Goal: Transaction & Acquisition: Purchase product/service

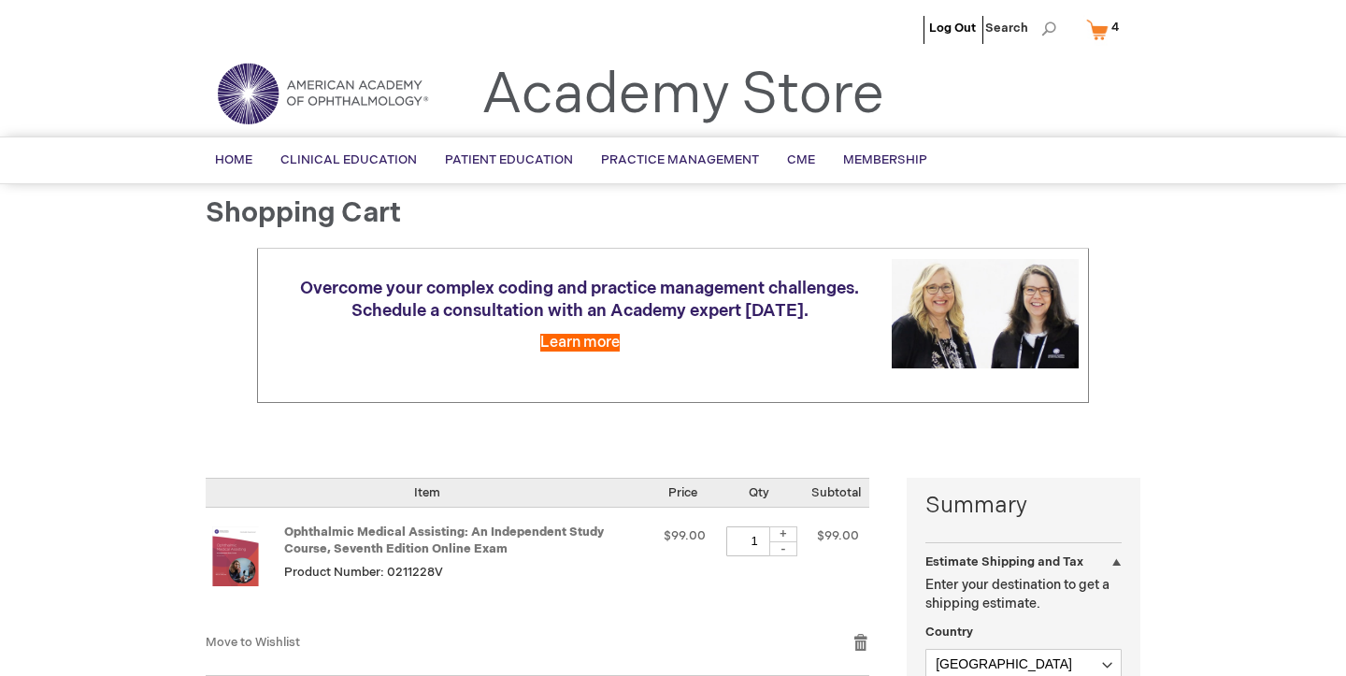
select select "US"
select select "28"
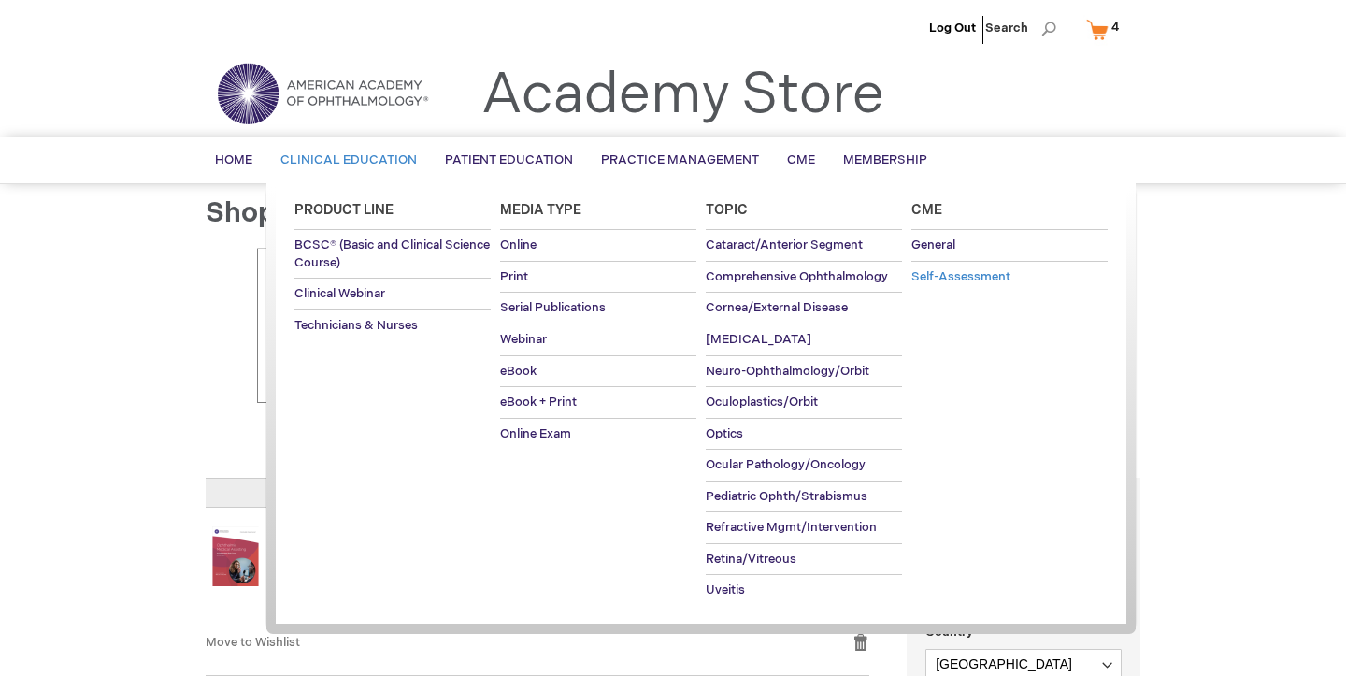
click at [967, 284] on link "Self-Assessment" at bounding box center [1009, 277] width 196 height 31
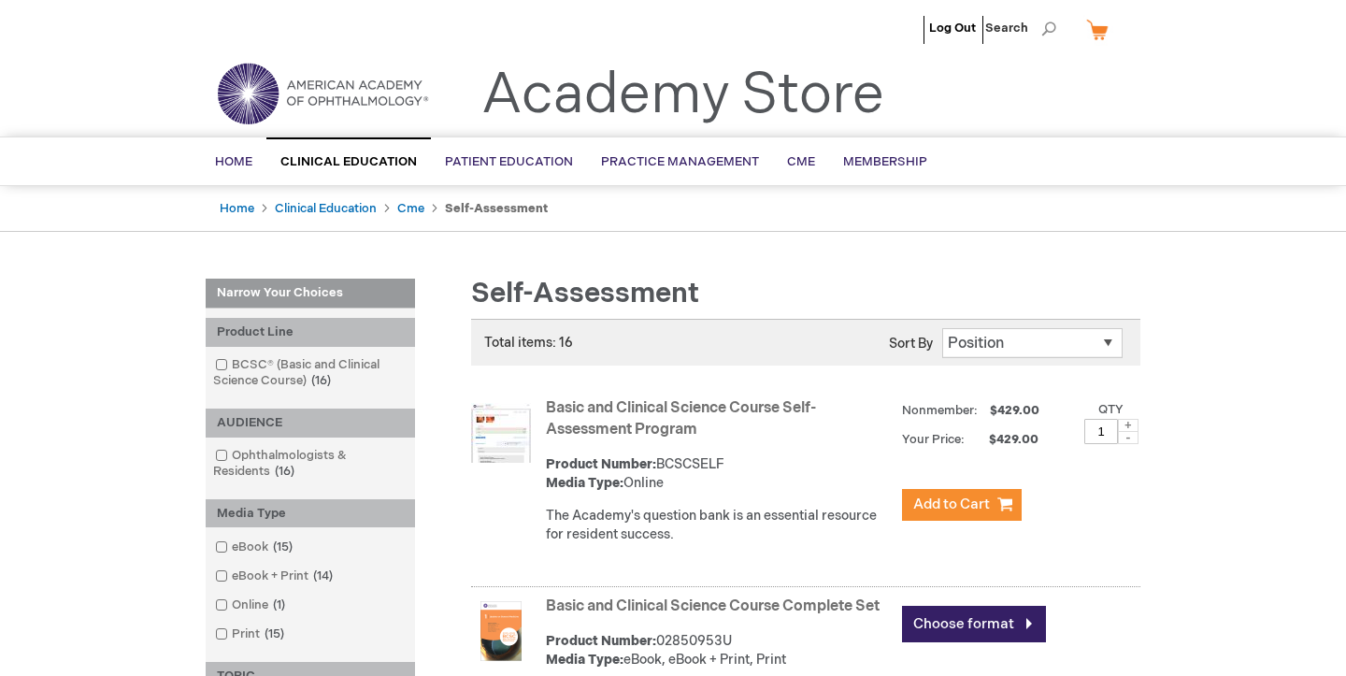
click at [1100, 36] on link "My Cart" at bounding box center [1104, 29] width 45 height 33
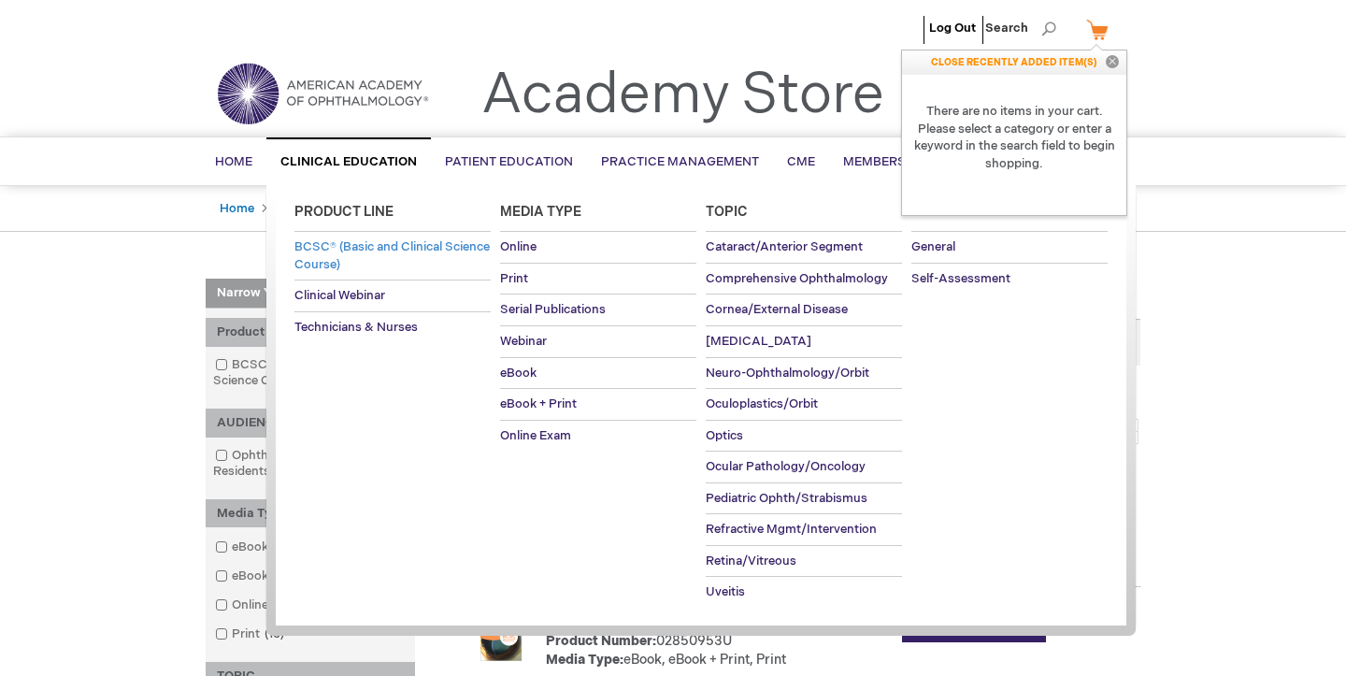
click at [423, 259] on link "BCSC® (Basic and Clinical Science Course)" at bounding box center [392, 256] width 196 height 48
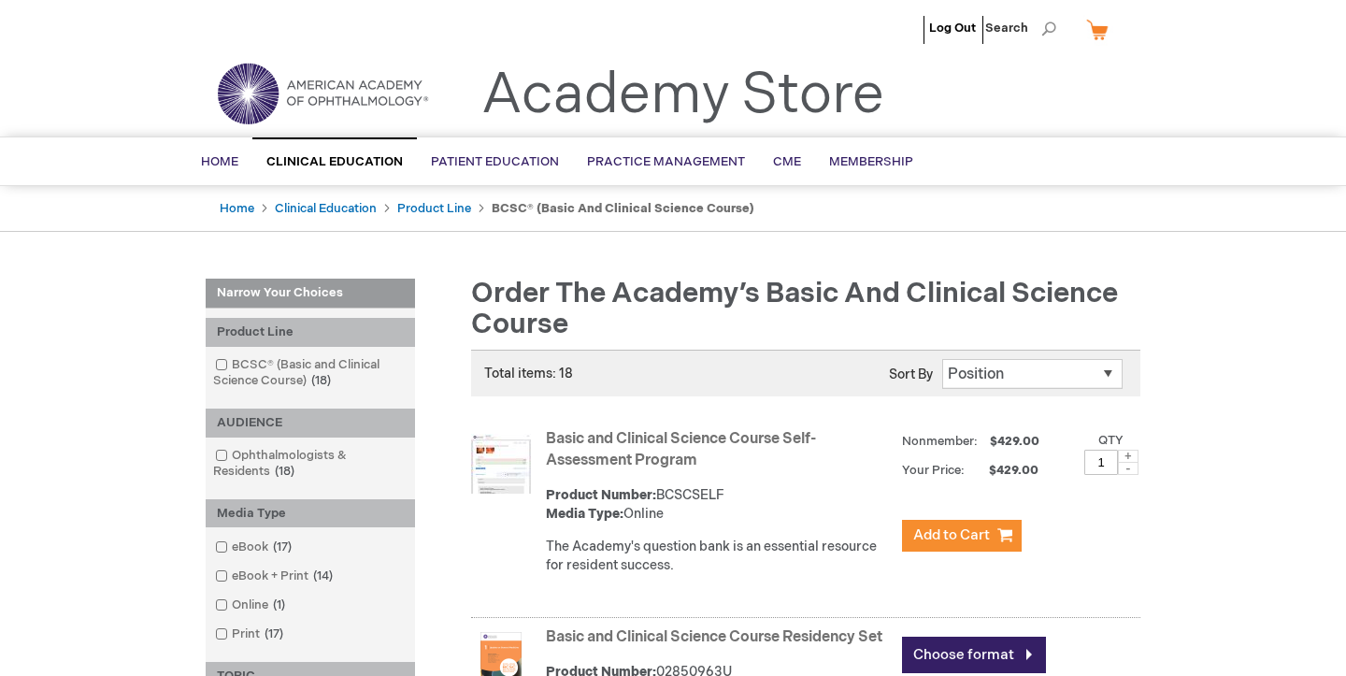
click at [651, 443] on link "Basic and Clinical Science Course Self-Assessment Program" at bounding box center [681, 449] width 270 height 39
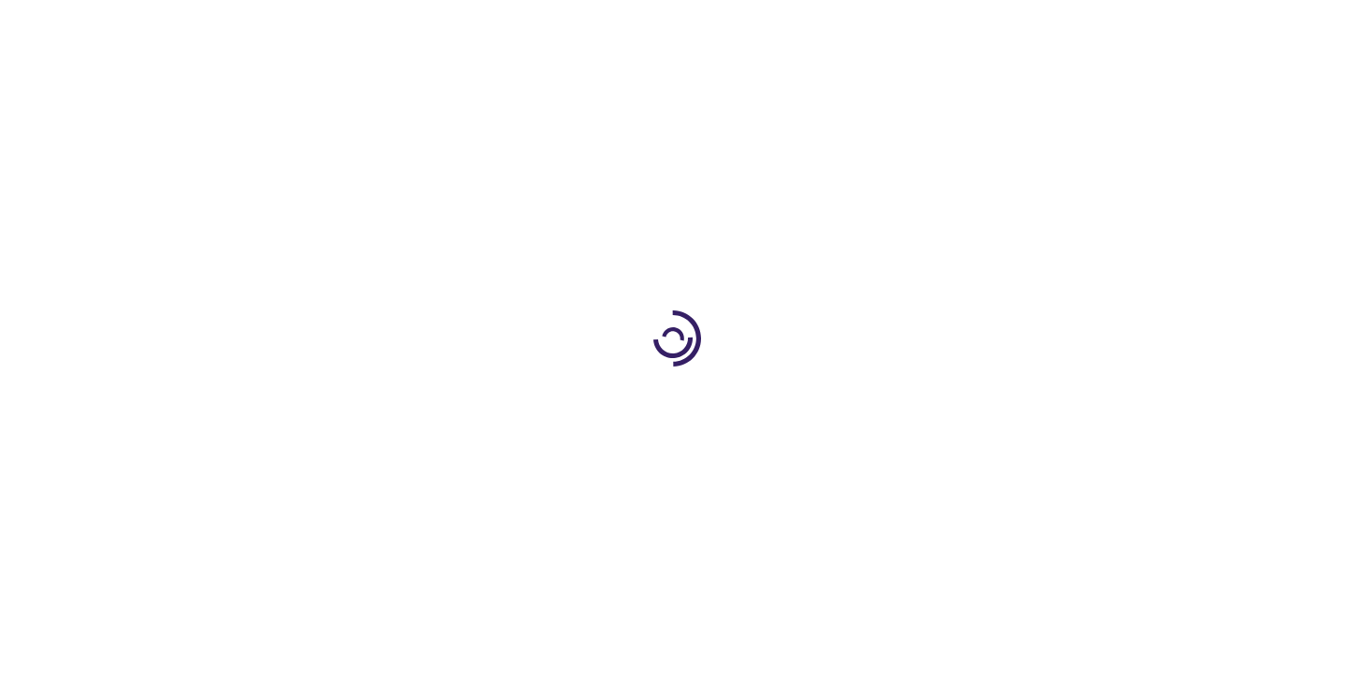
type input "1"
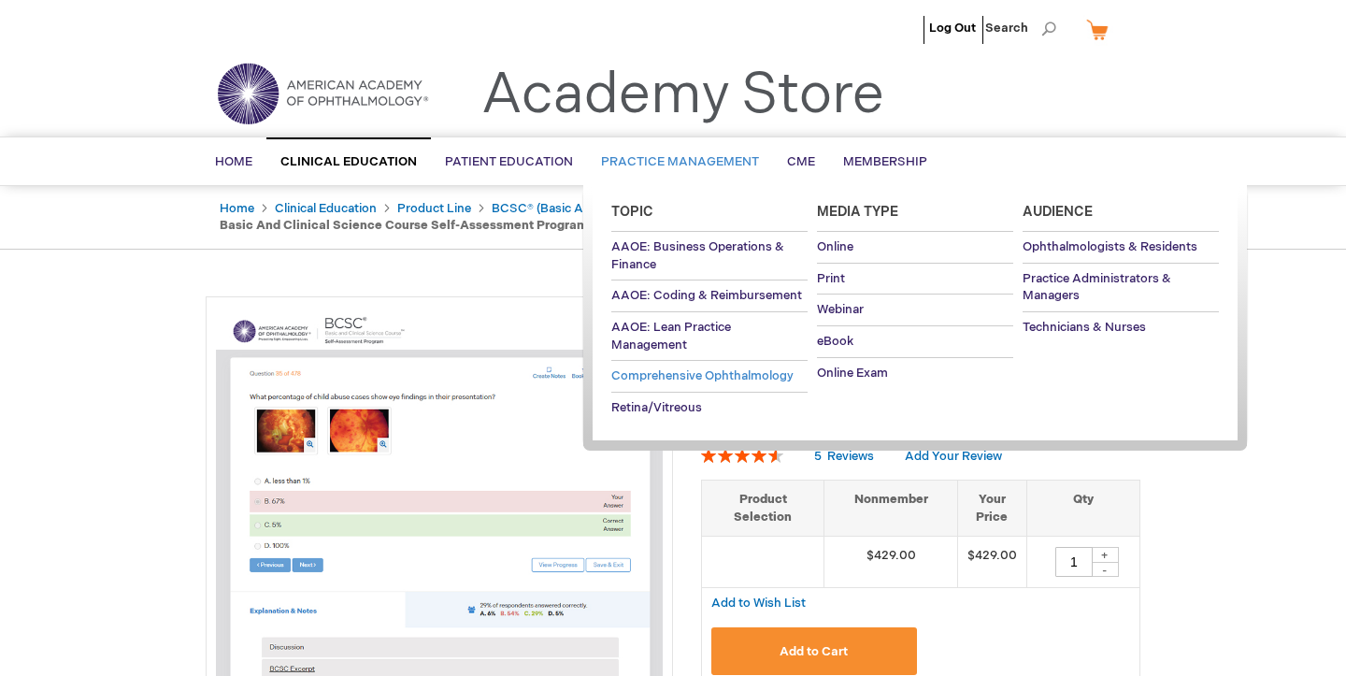
click at [756, 374] on span "Comprehensive Ophthalmology" at bounding box center [702, 375] width 182 height 15
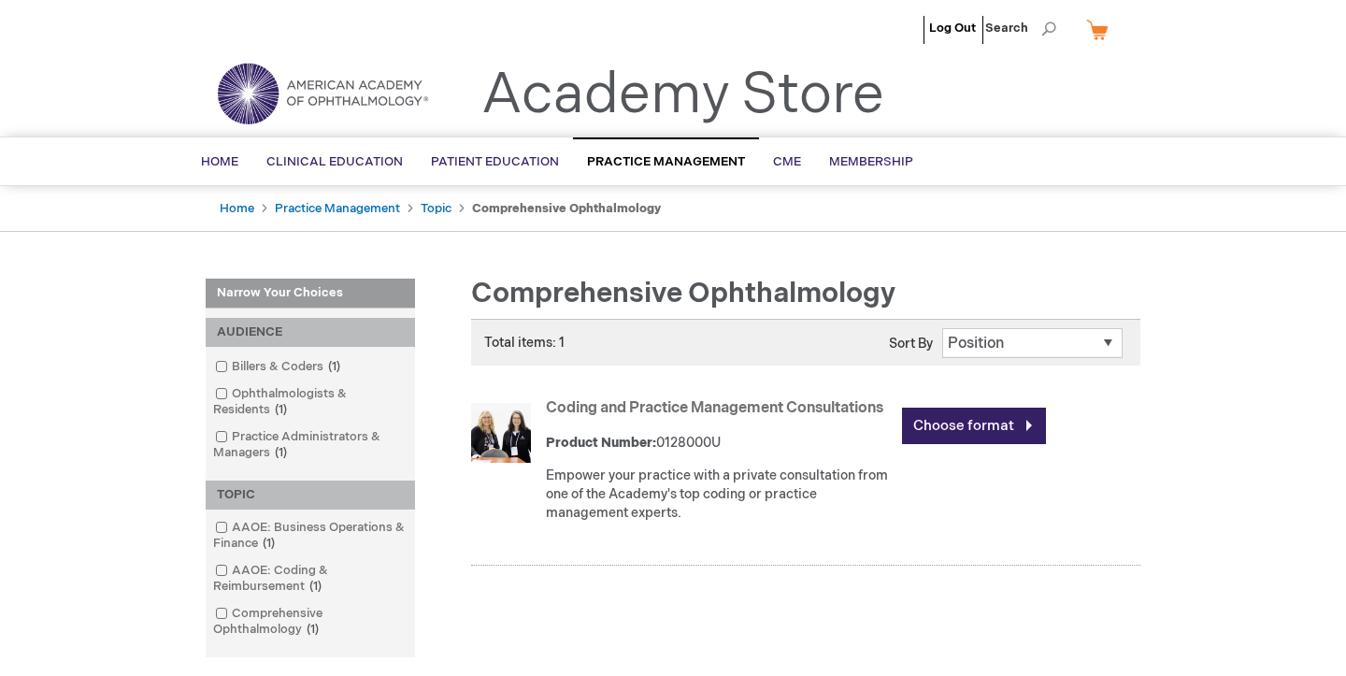
click at [787, 403] on link "Coding and Practice Management Consultations" at bounding box center [714, 408] width 337 height 18
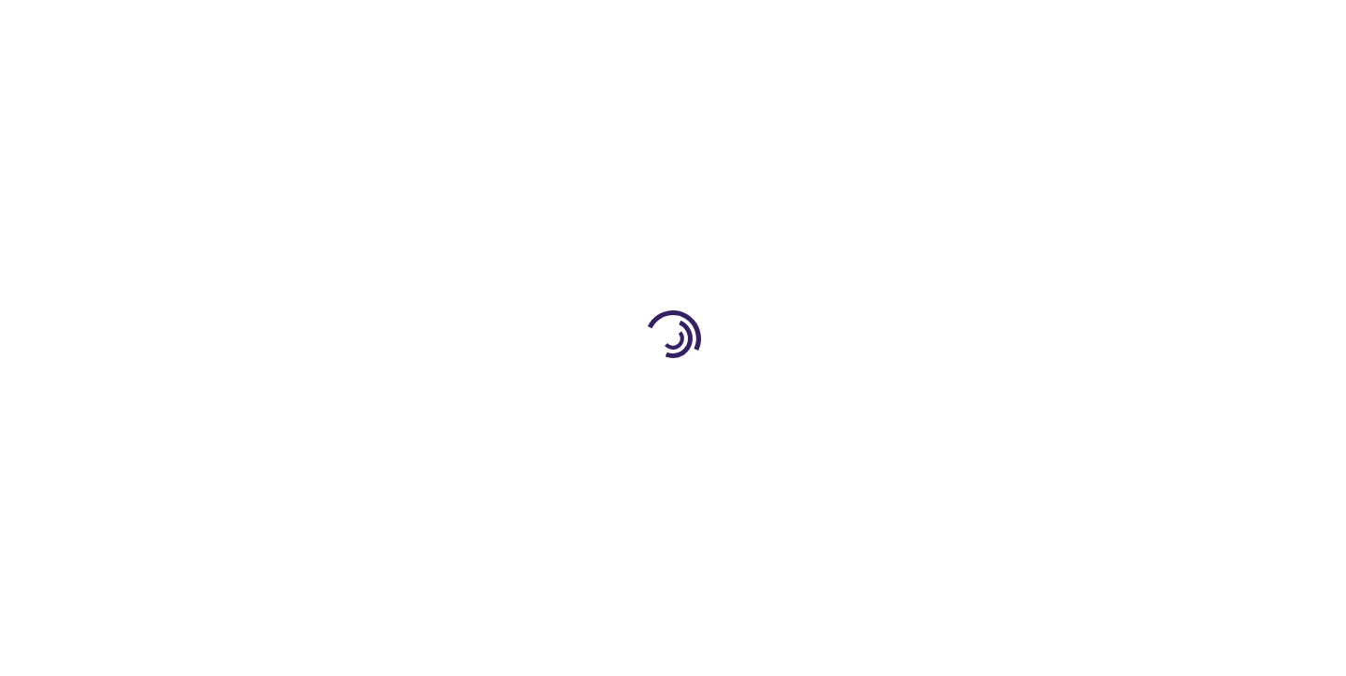
type input "0"
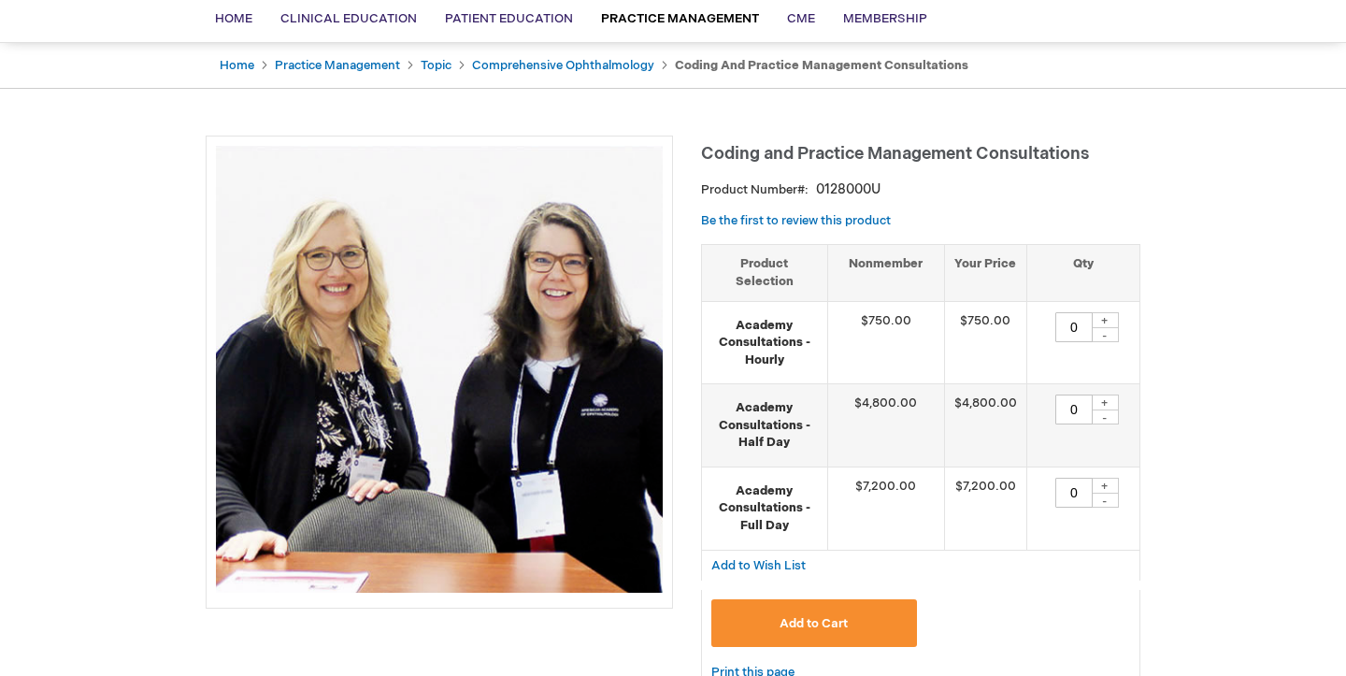
scroll to position [145, 0]
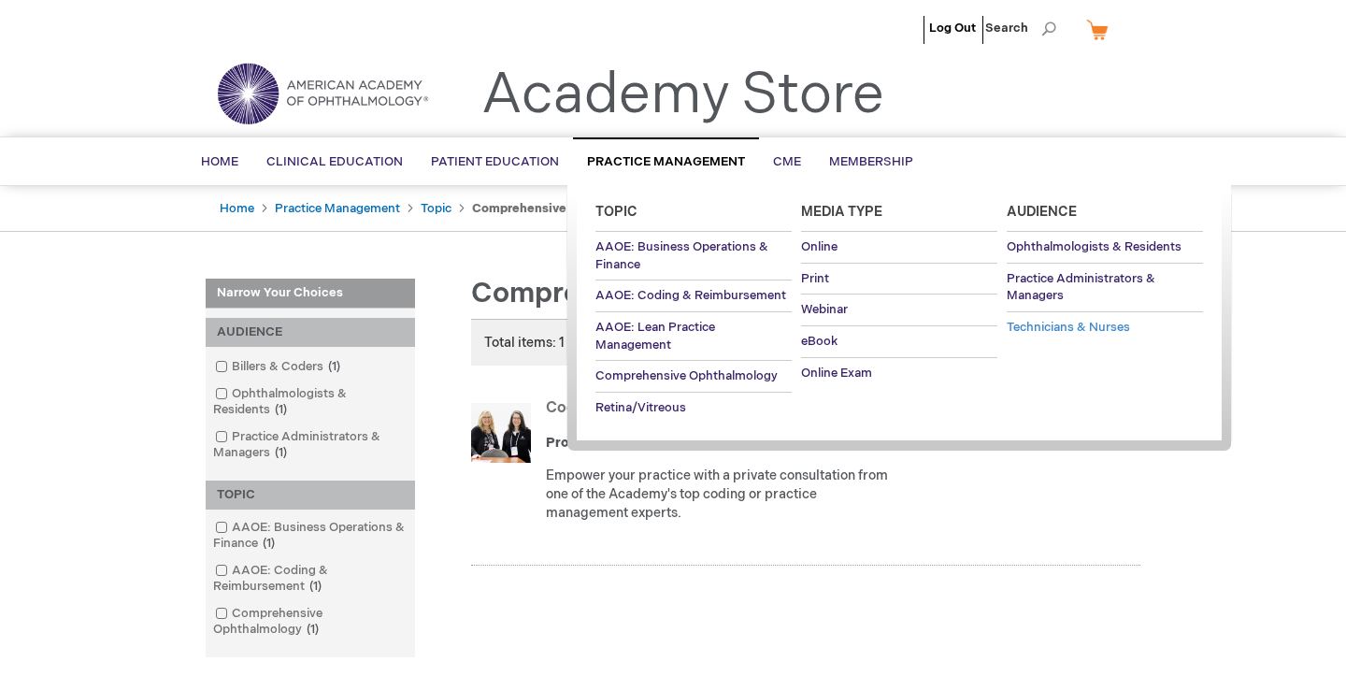
click at [1042, 326] on span "Technicians & Nurses" at bounding box center [1067, 327] width 123 height 15
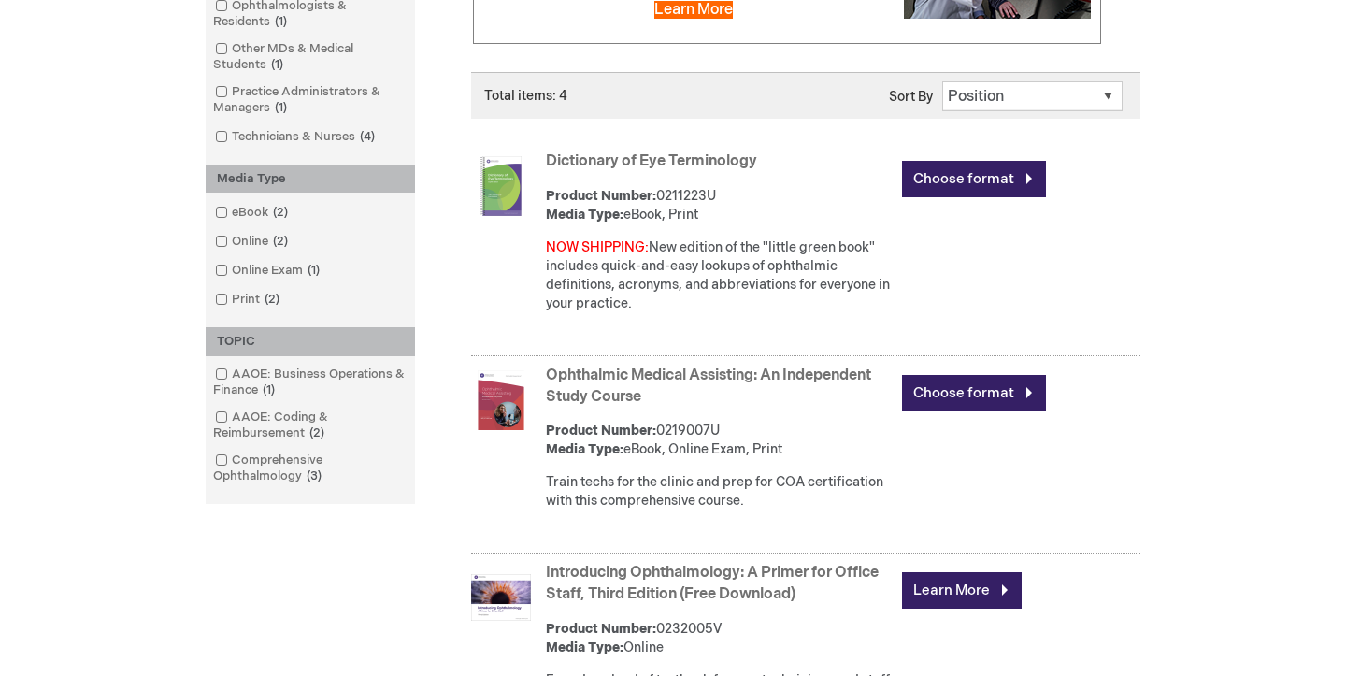
scroll to position [435, 0]
click at [978, 387] on link "Choose format" at bounding box center [974, 393] width 144 height 36
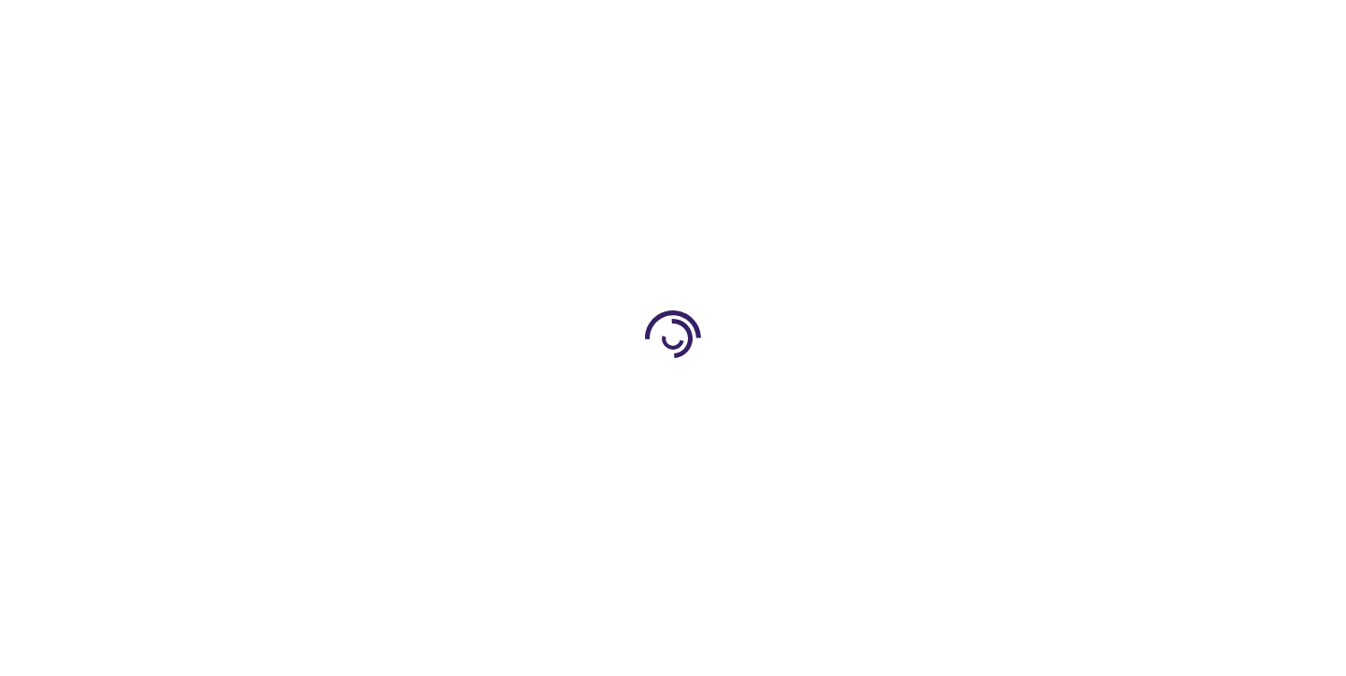
type input "0"
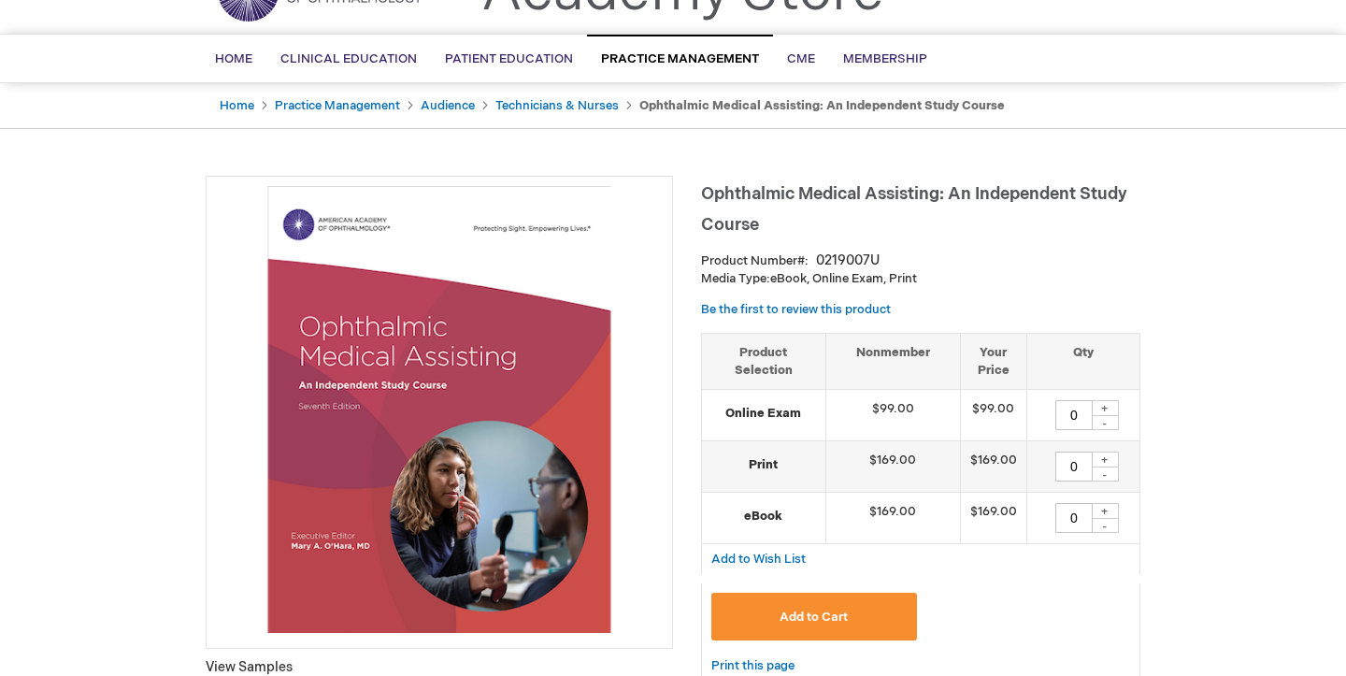
scroll to position [111, 0]
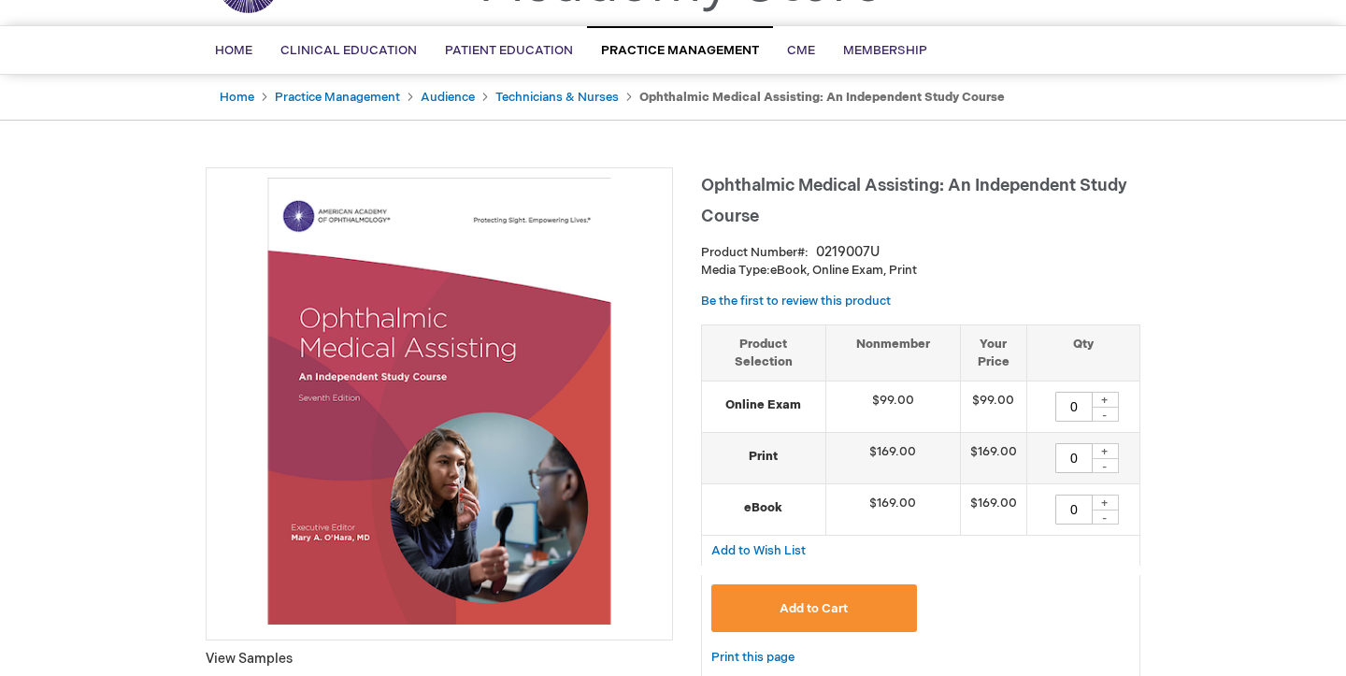
click at [1108, 448] on div "+" at bounding box center [1105, 451] width 28 height 16
type input "1"
click at [1106, 398] on div "+" at bounding box center [1105, 400] width 28 height 16
type input "1"
click at [844, 603] on span "Add to Cart" at bounding box center [813, 608] width 68 height 15
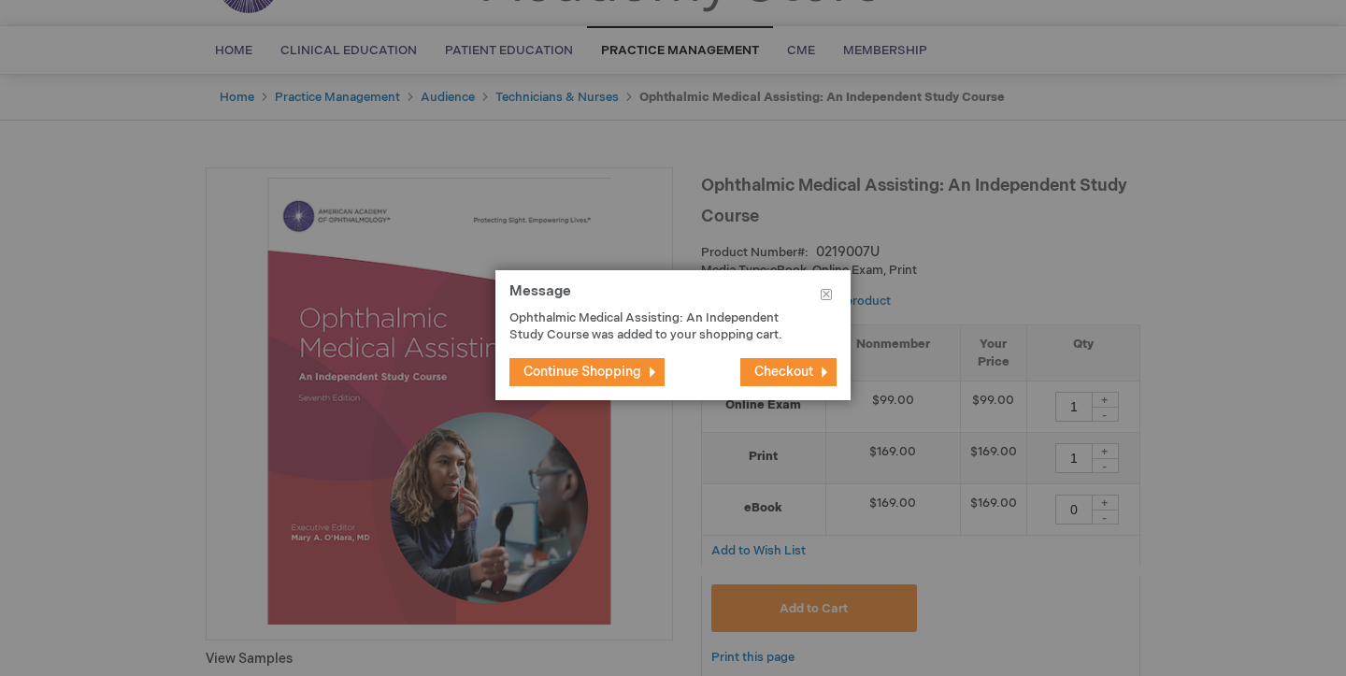
click at [629, 370] on span "Continue Shopping" at bounding box center [582, 372] width 118 height 16
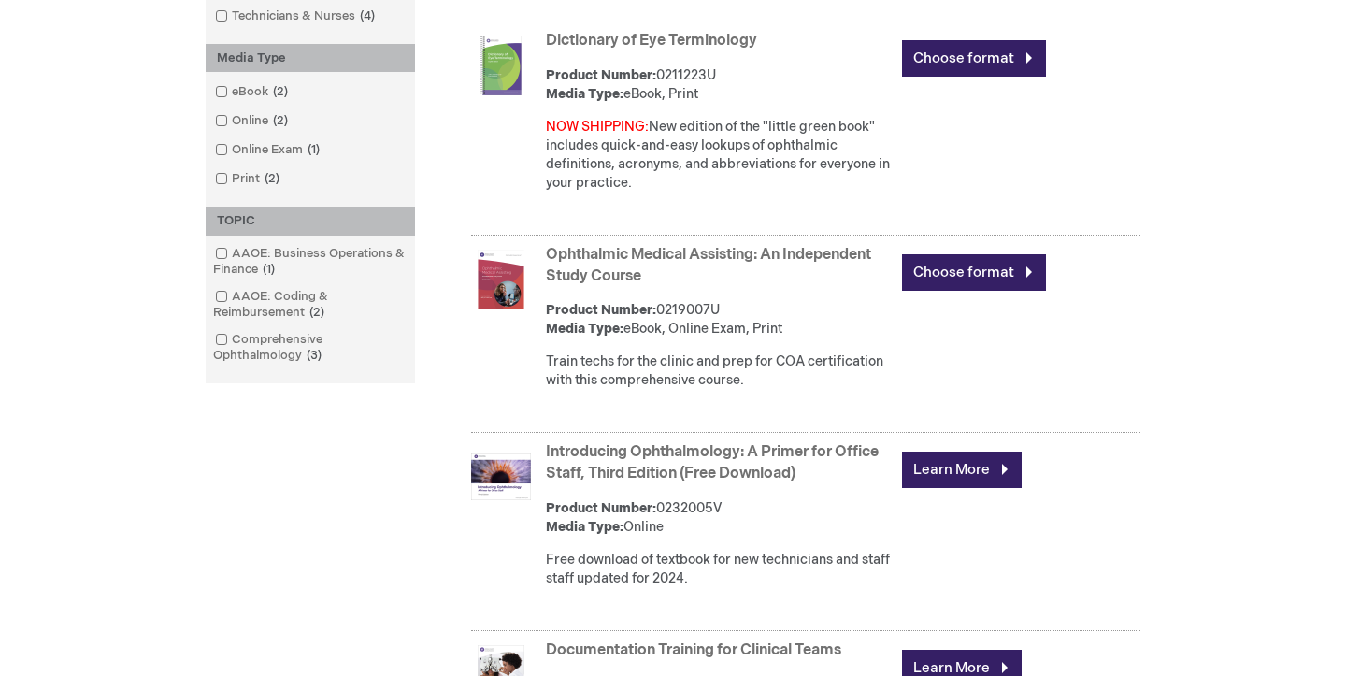
scroll to position [559, 0]
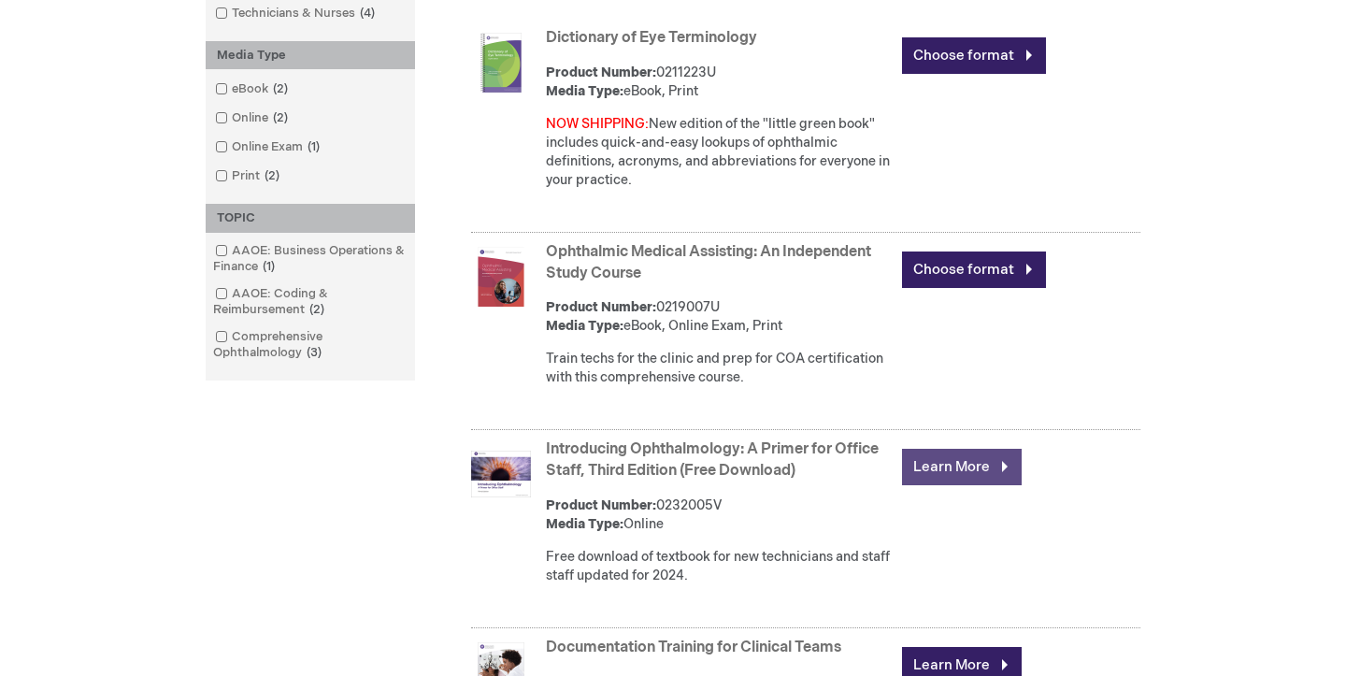
click at [944, 469] on link "Learn More" at bounding box center [962, 467] width 120 height 36
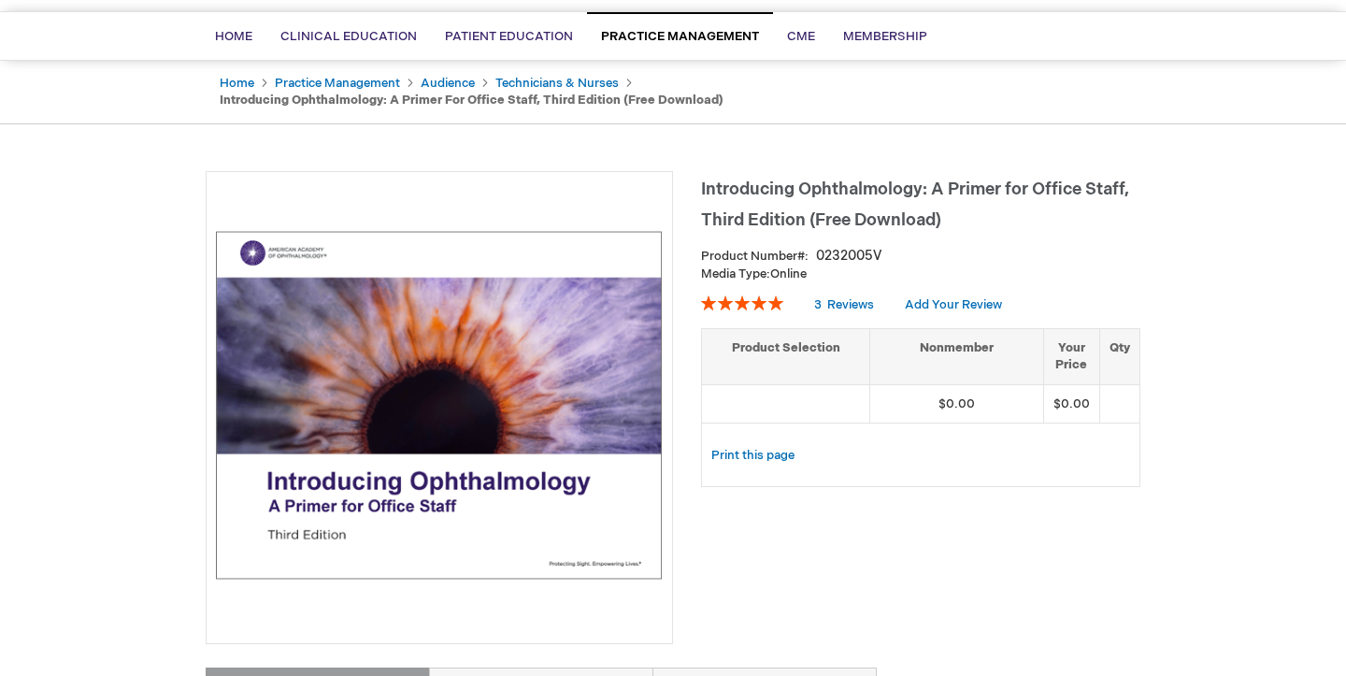
scroll to position [128, 0]
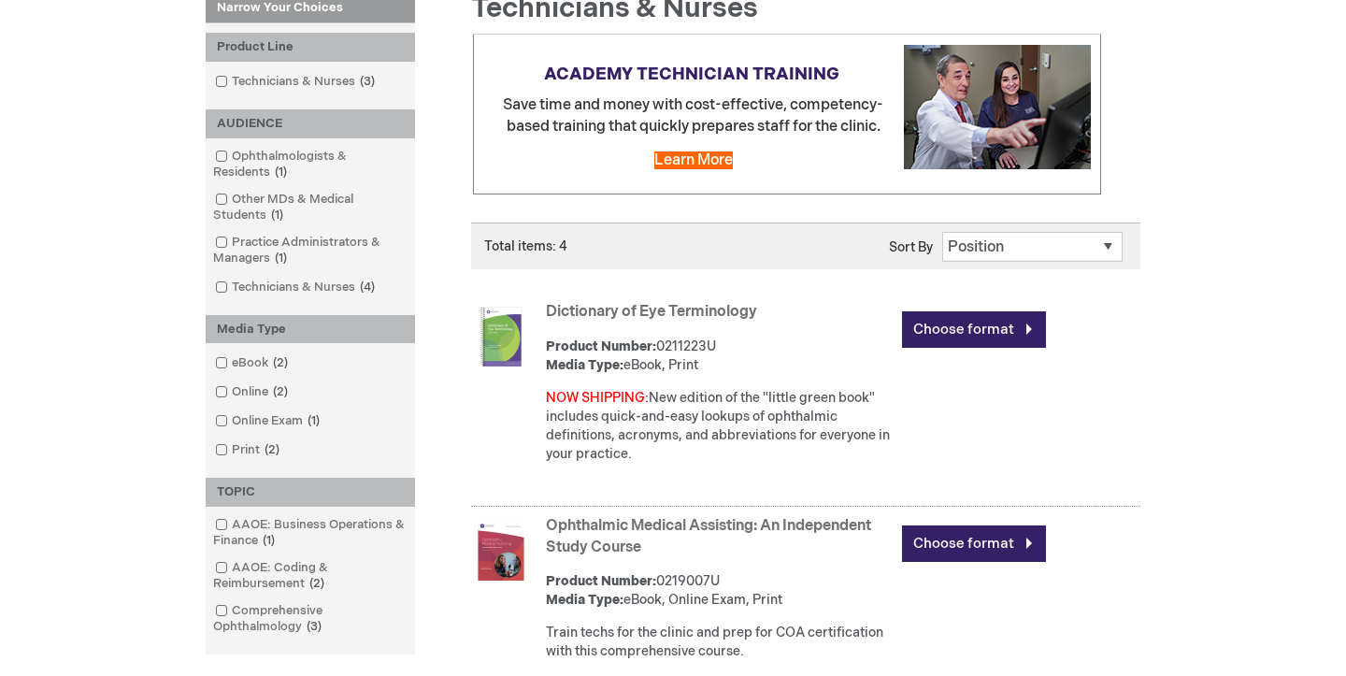
scroll to position [276, 0]
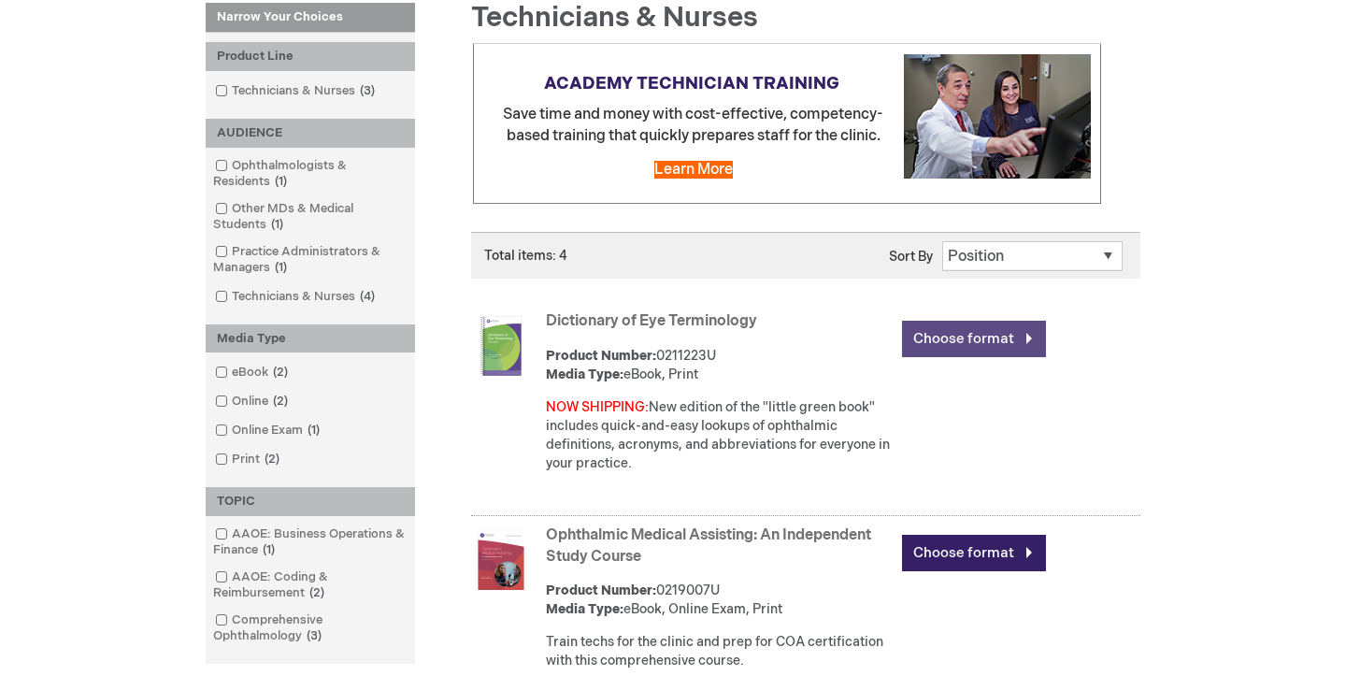
click at [952, 340] on link "Choose format" at bounding box center [974, 339] width 144 height 36
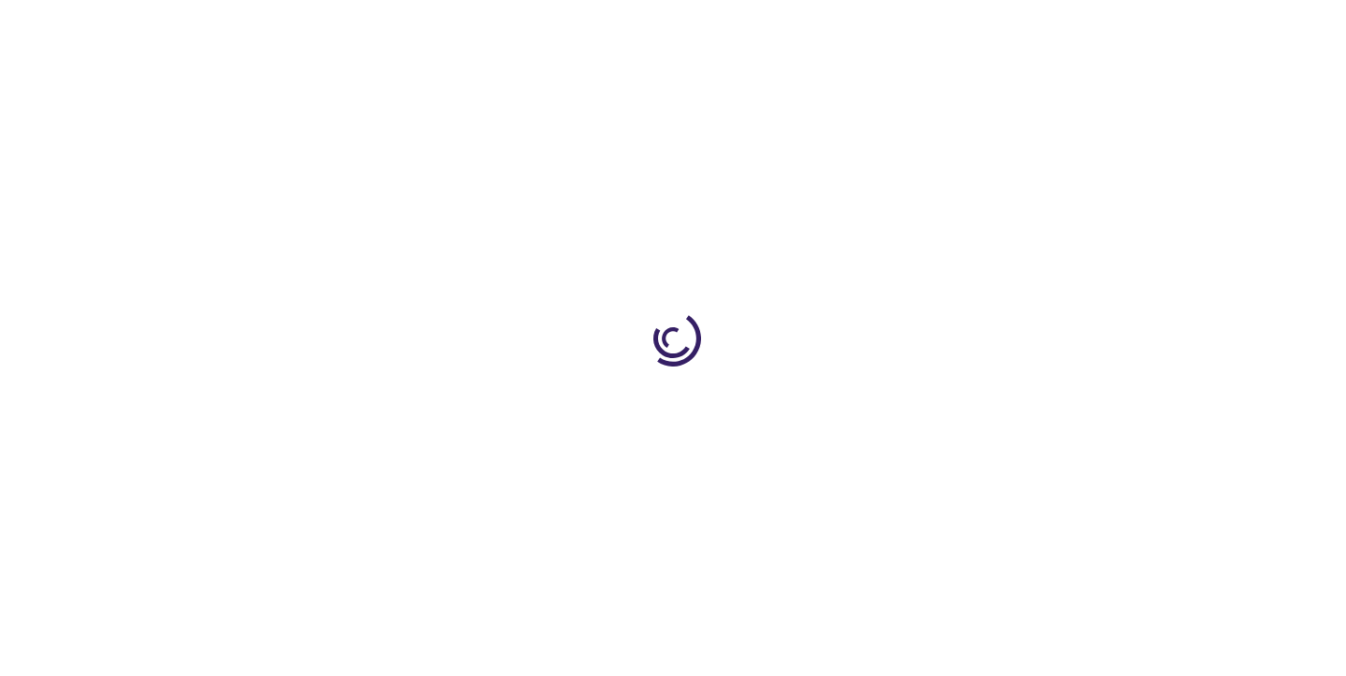
type input "0"
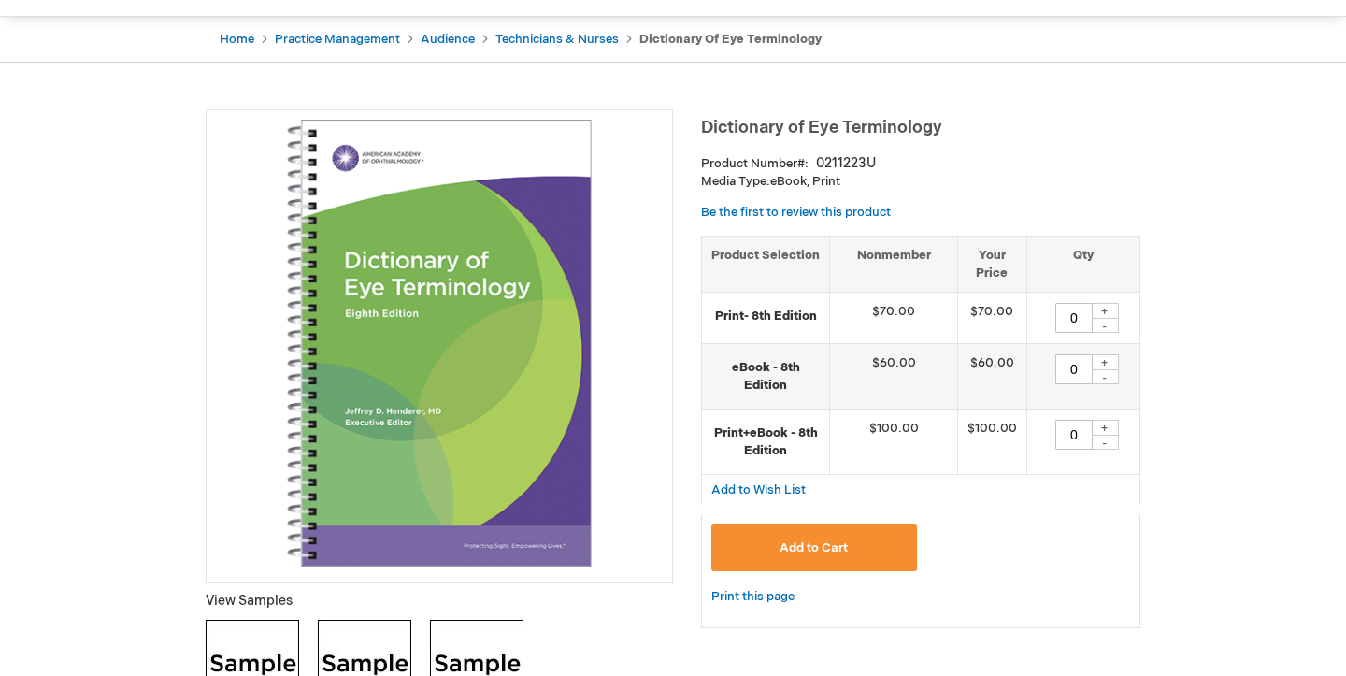
scroll to position [168, 0]
click at [1114, 309] on div "+" at bounding box center [1105, 312] width 28 height 16
type input "1"
click at [860, 544] on button "Add to Cart" at bounding box center [814, 548] width 206 height 48
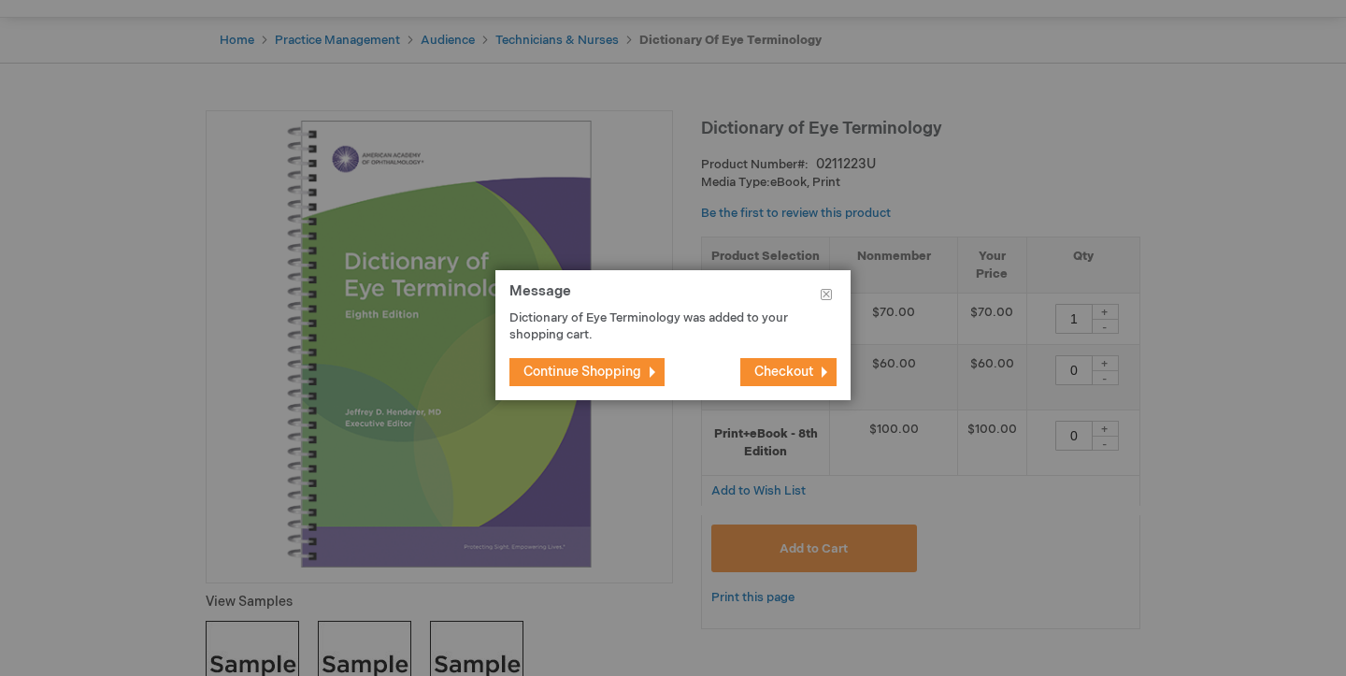
click at [770, 371] on span "Checkout" at bounding box center [783, 372] width 59 height 16
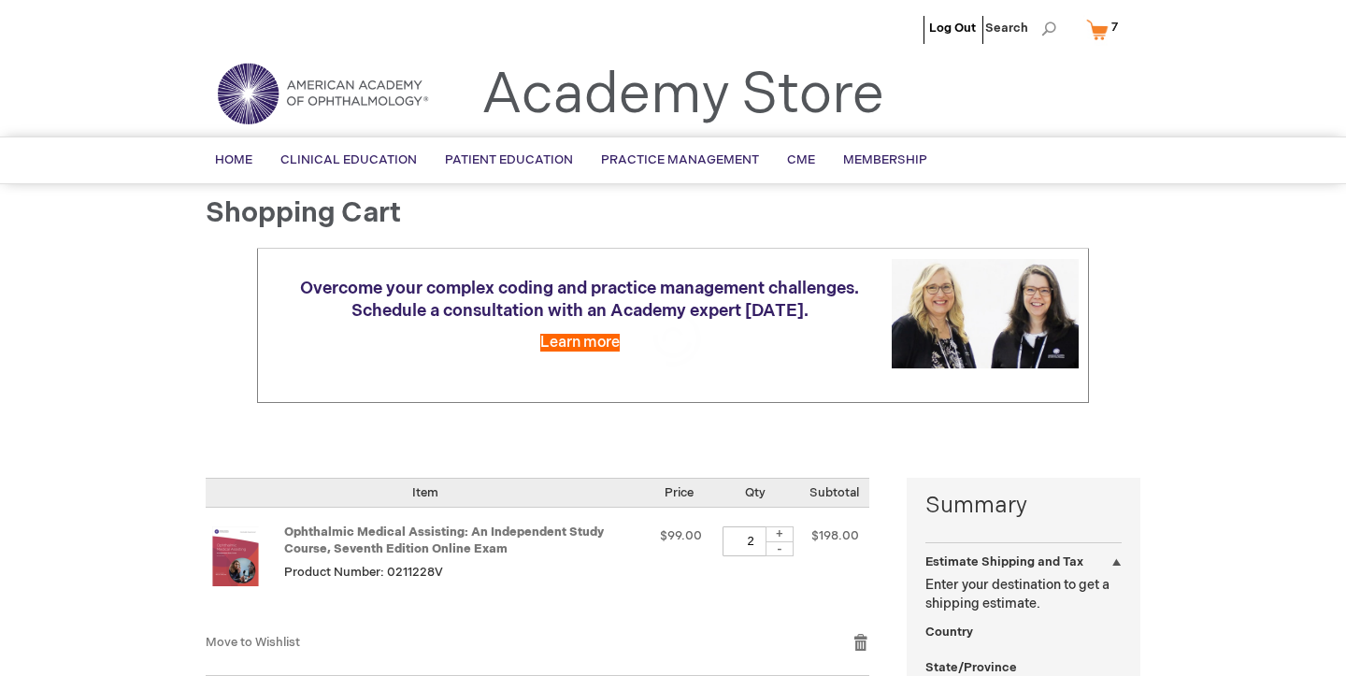
select select "US"
select select "28"
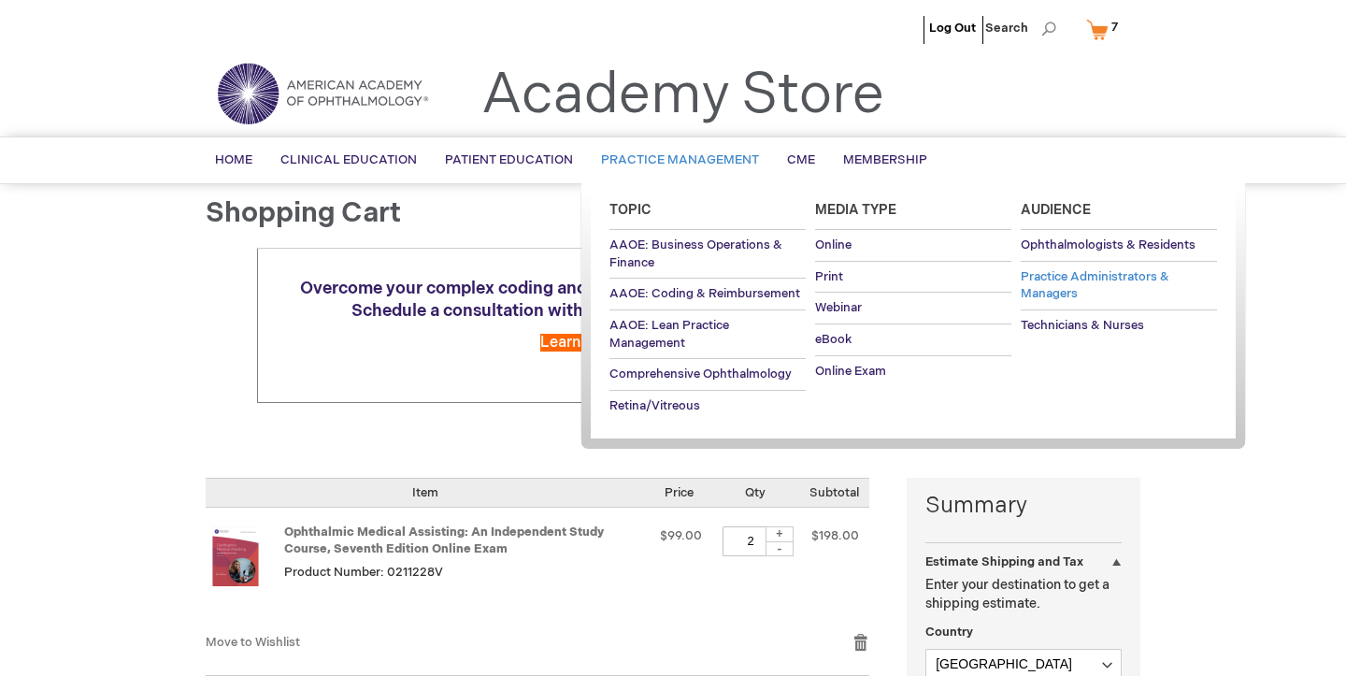
click at [1086, 297] on link "Practice Administrators & Managers" at bounding box center [1119, 286] width 196 height 48
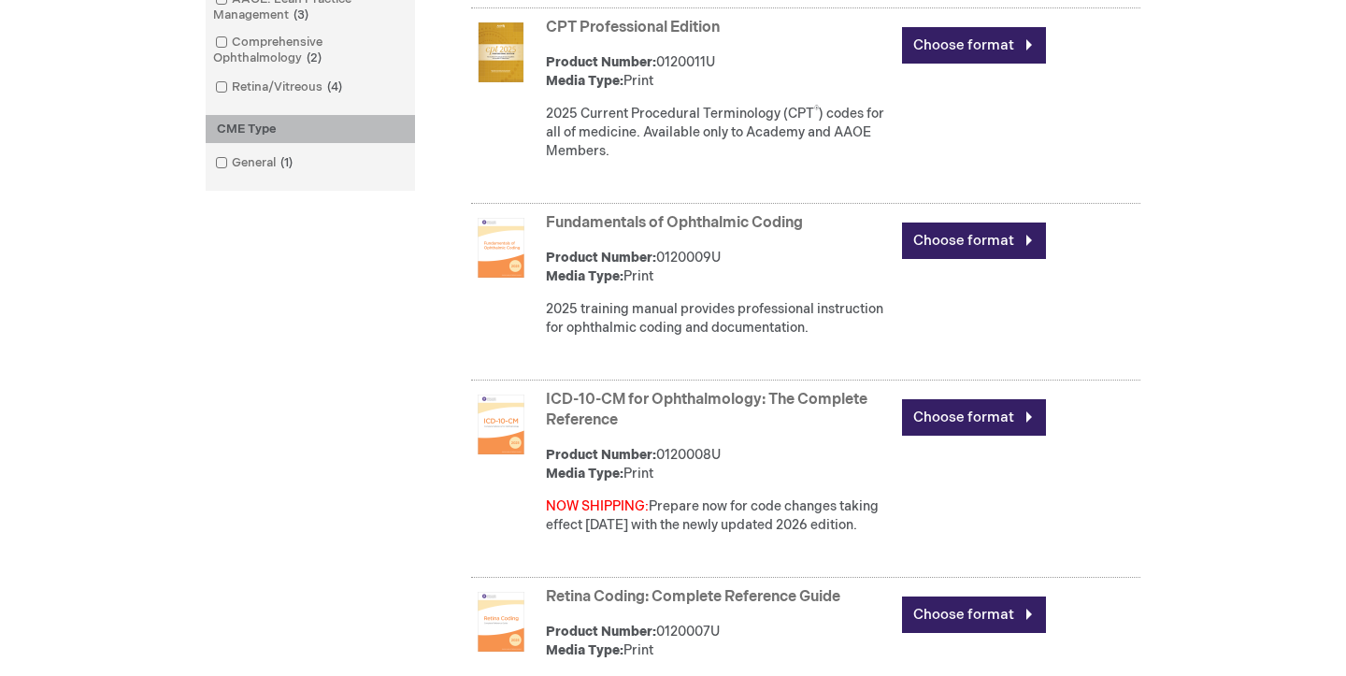
scroll to position [953, 0]
click at [778, 221] on link "Fundamentals of Ophthalmic Coding" at bounding box center [674, 224] width 257 height 18
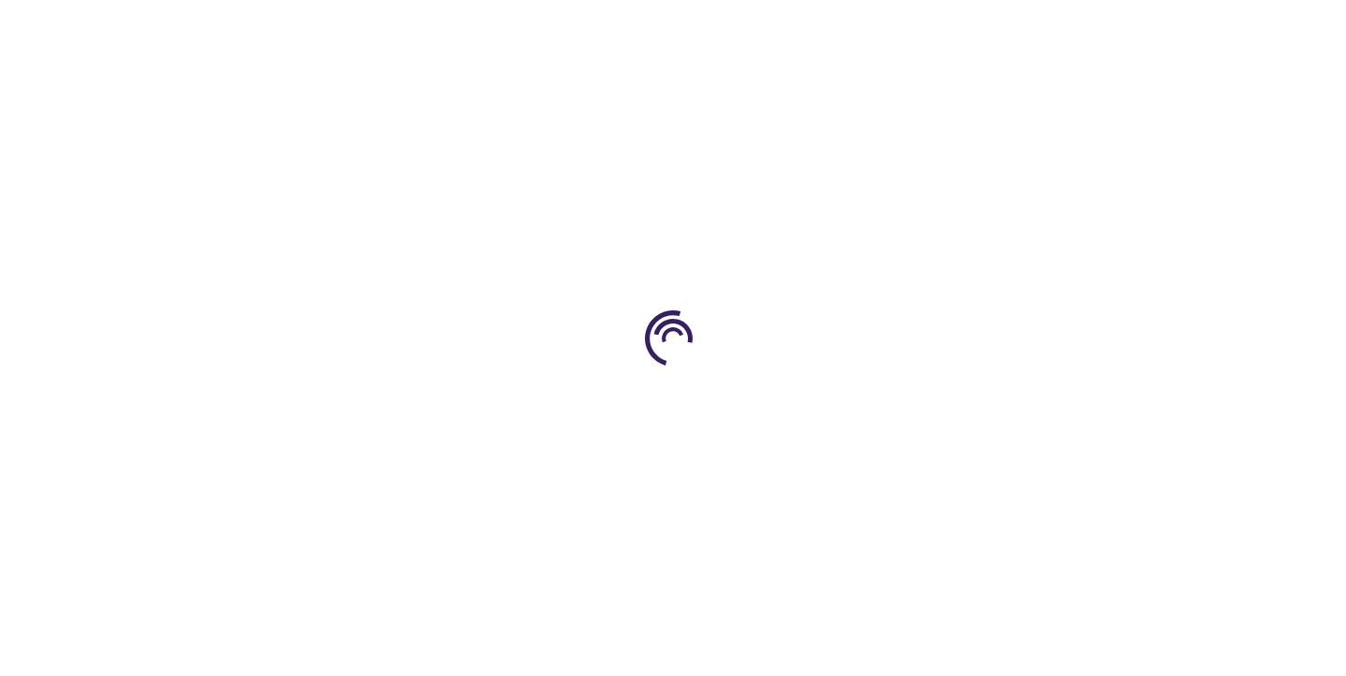
type input "0"
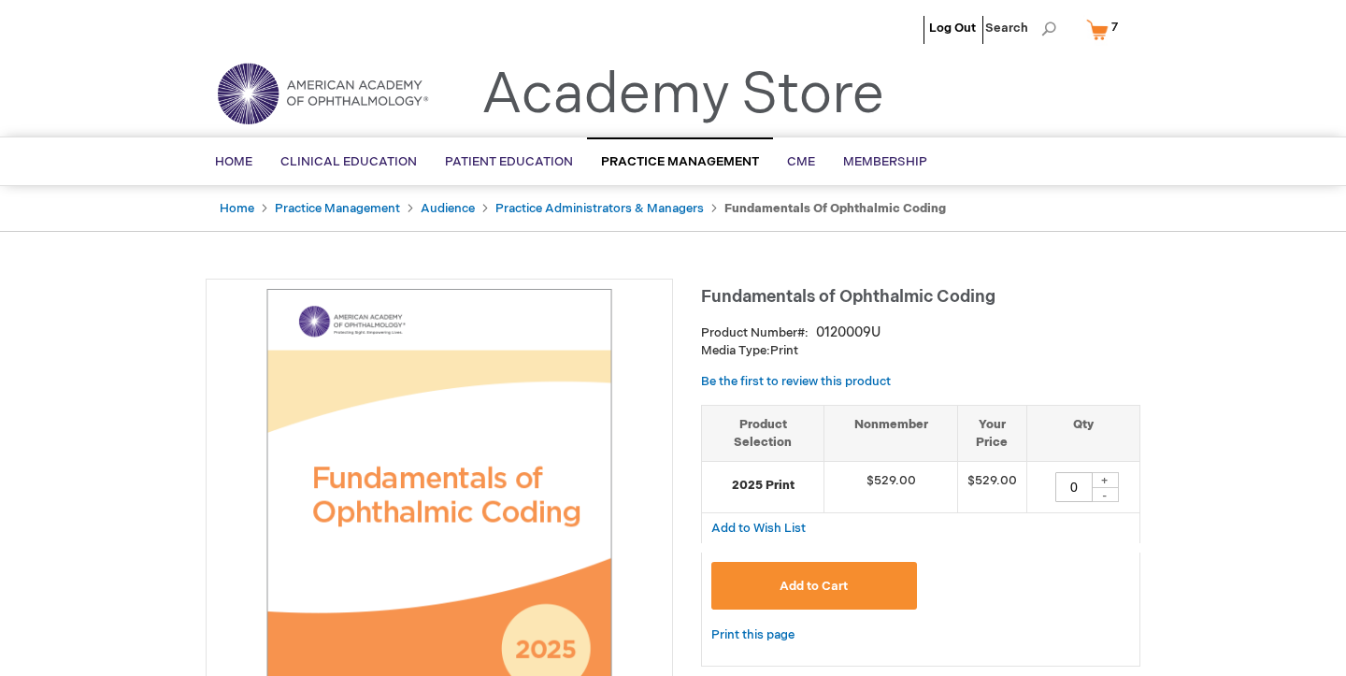
click at [1106, 22] on link "My Cart 7 7 items" at bounding box center [1106, 29] width 48 height 33
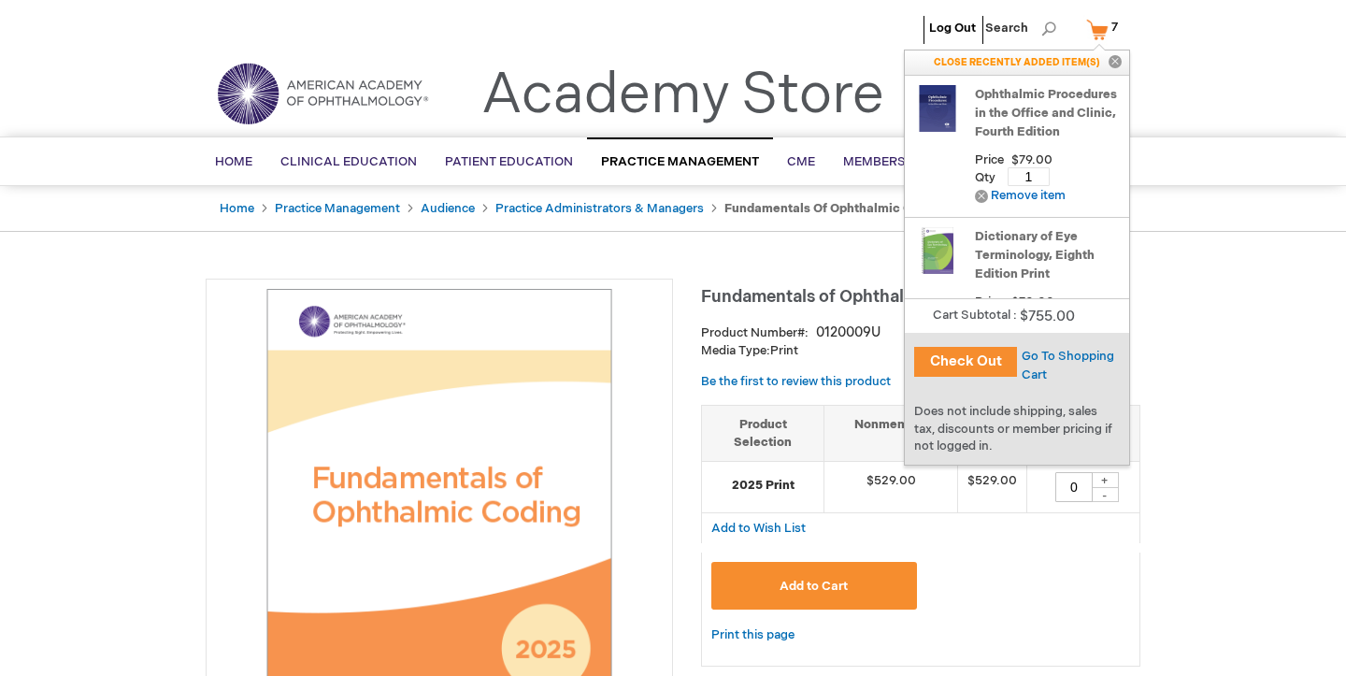
click at [1053, 112] on link "Ophthalmic Procedures in the Office and Clinic, Fourth Edition" at bounding box center [1047, 113] width 145 height 56
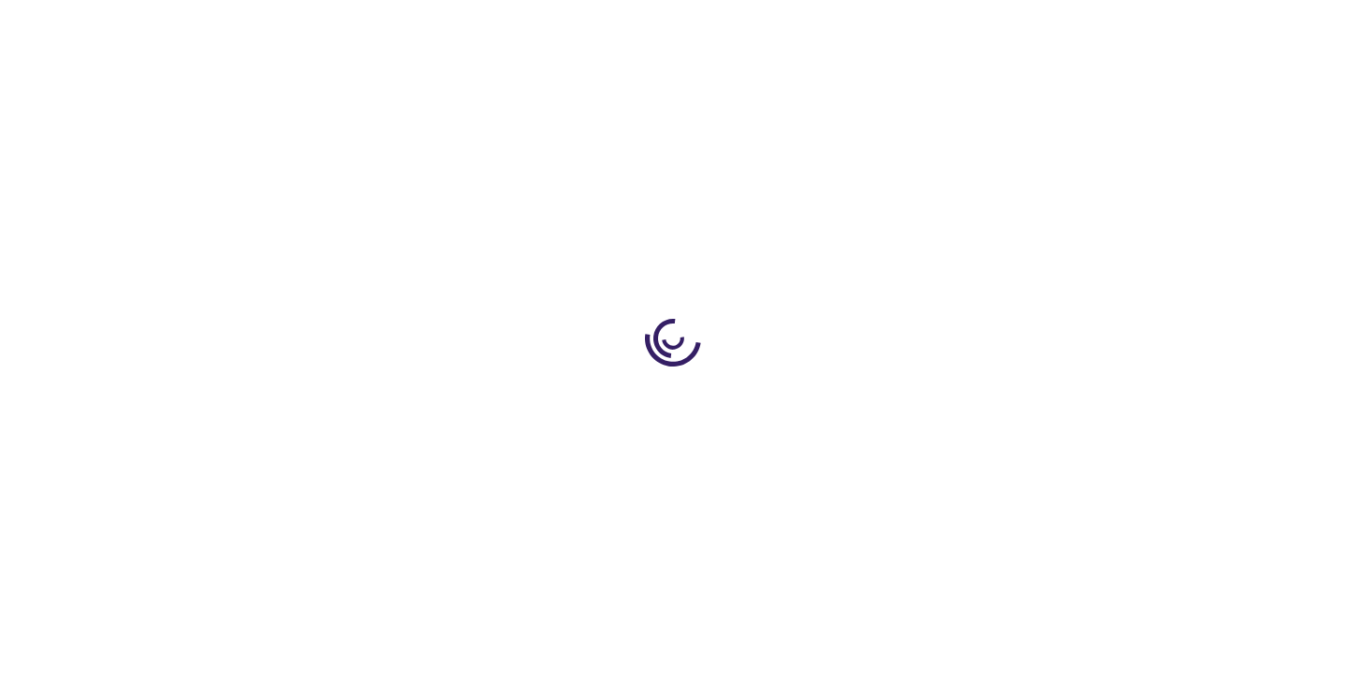
type input "1"
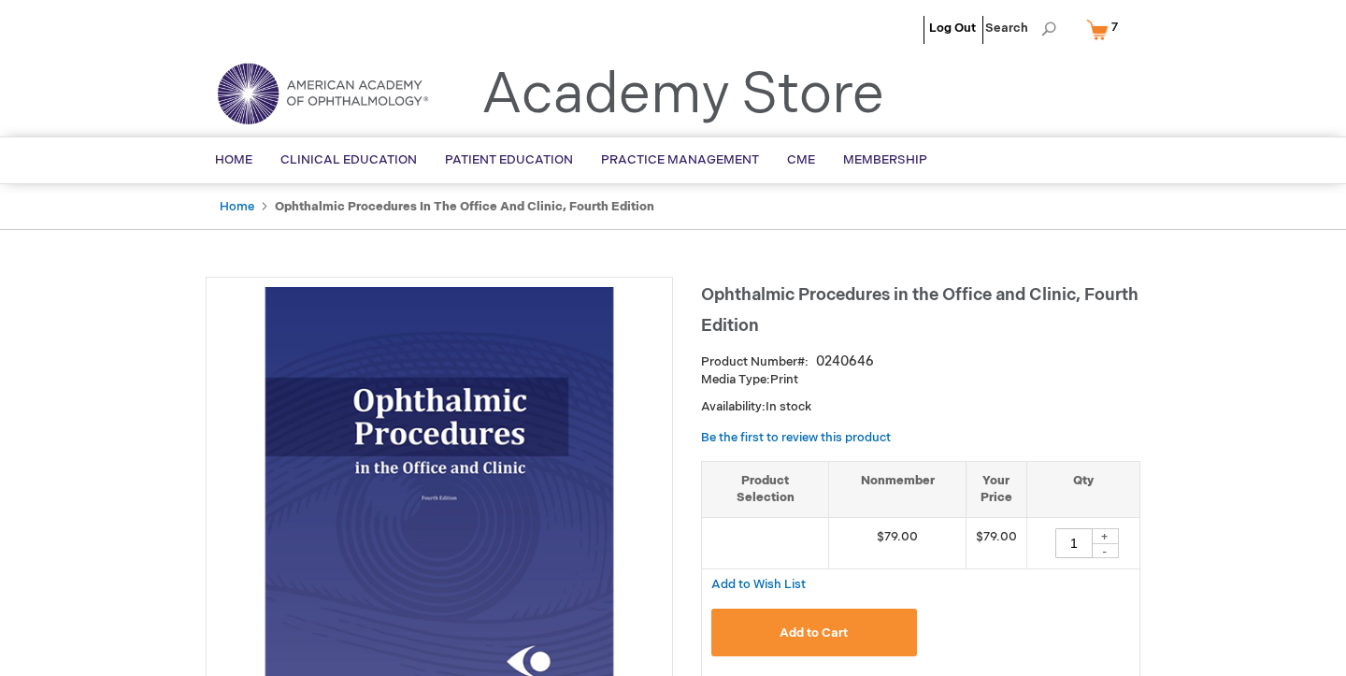
click at [1110, 34] on span "7 7 items" at bounding box center [1114, 27] width 12 height 22
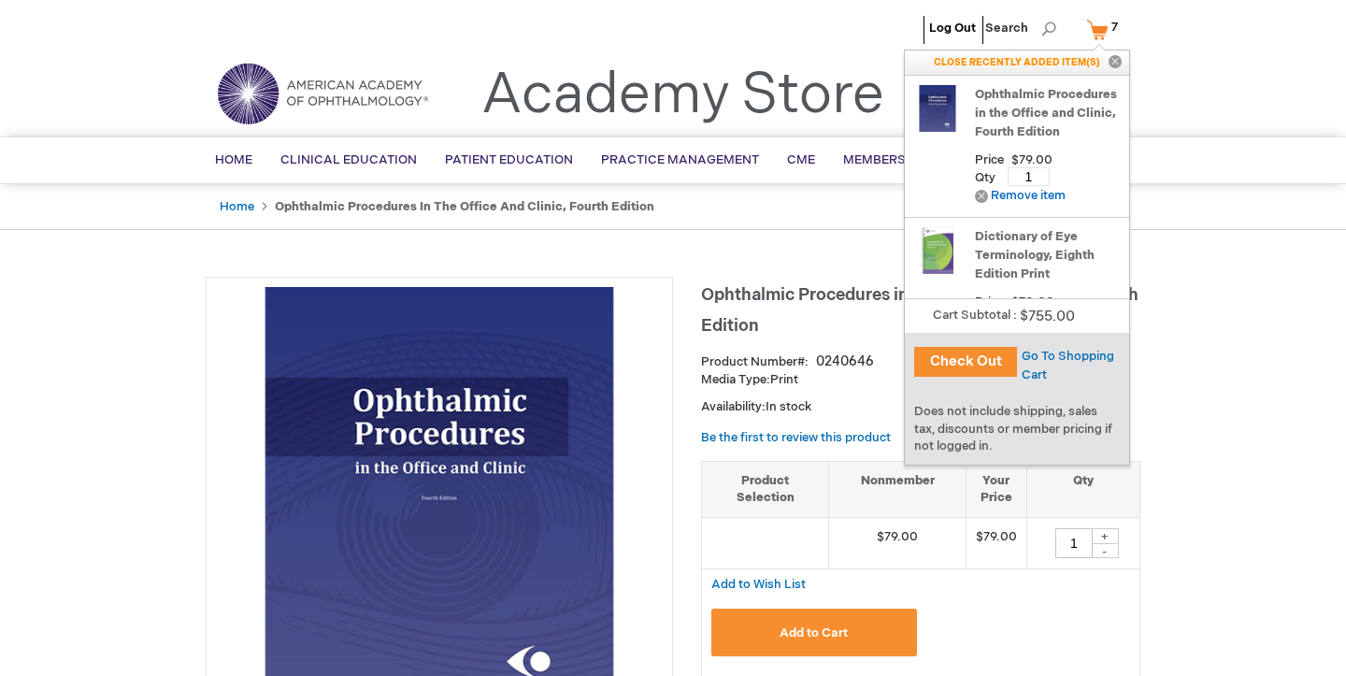
click at [1071, 364] on div "Go To Shopping Cart" at bounding box center [1073, 365] width 112 height 37
click at [1071, 356] on span "Go To Shopping Cart" at bounding box center [1067, 366] width 93 height 34
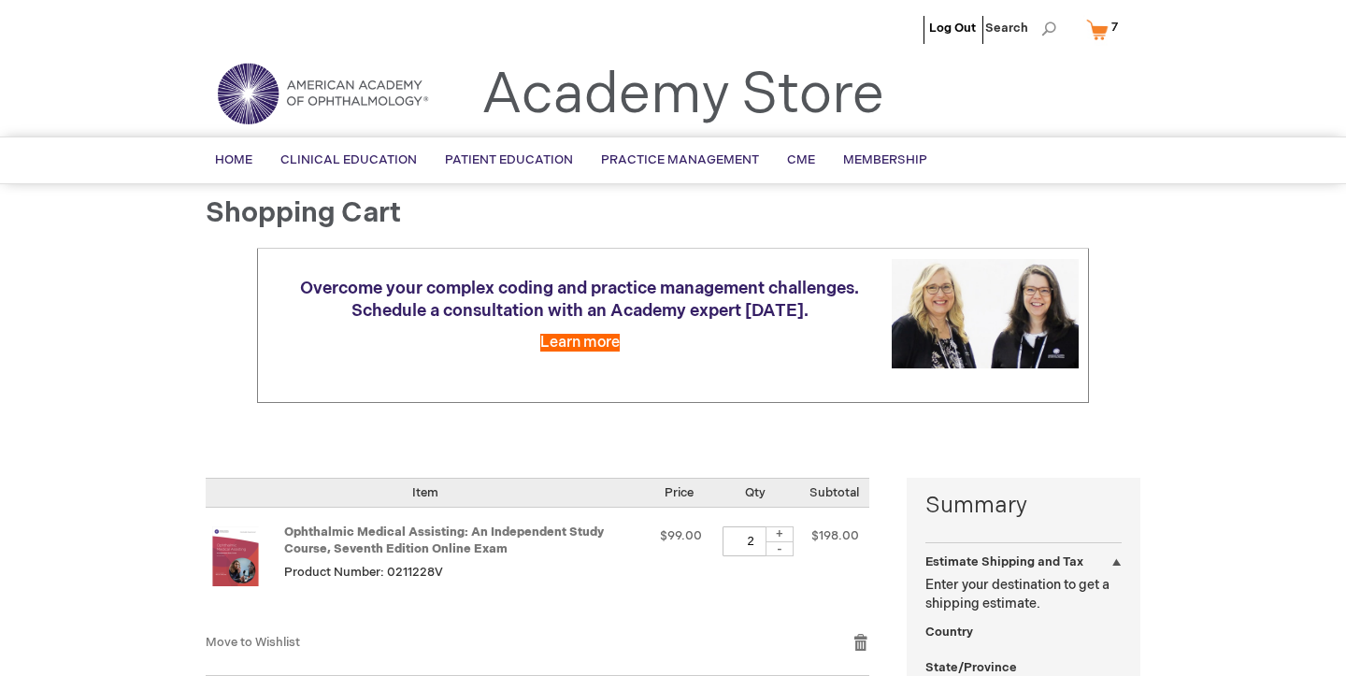
select select "US"
select select "28"
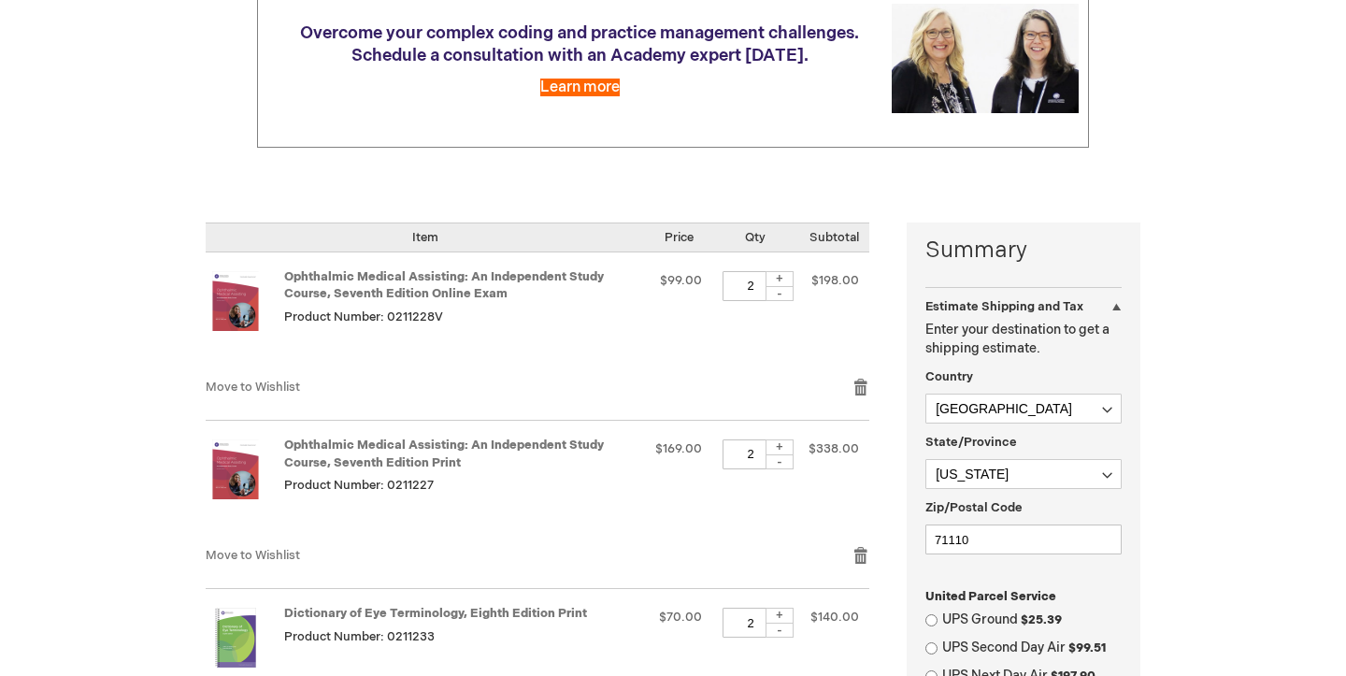
scroll to position [256, 0]
click at [785, 285] on div "-" at bounding box center [779, 292] width 28 height 15
type input "1"
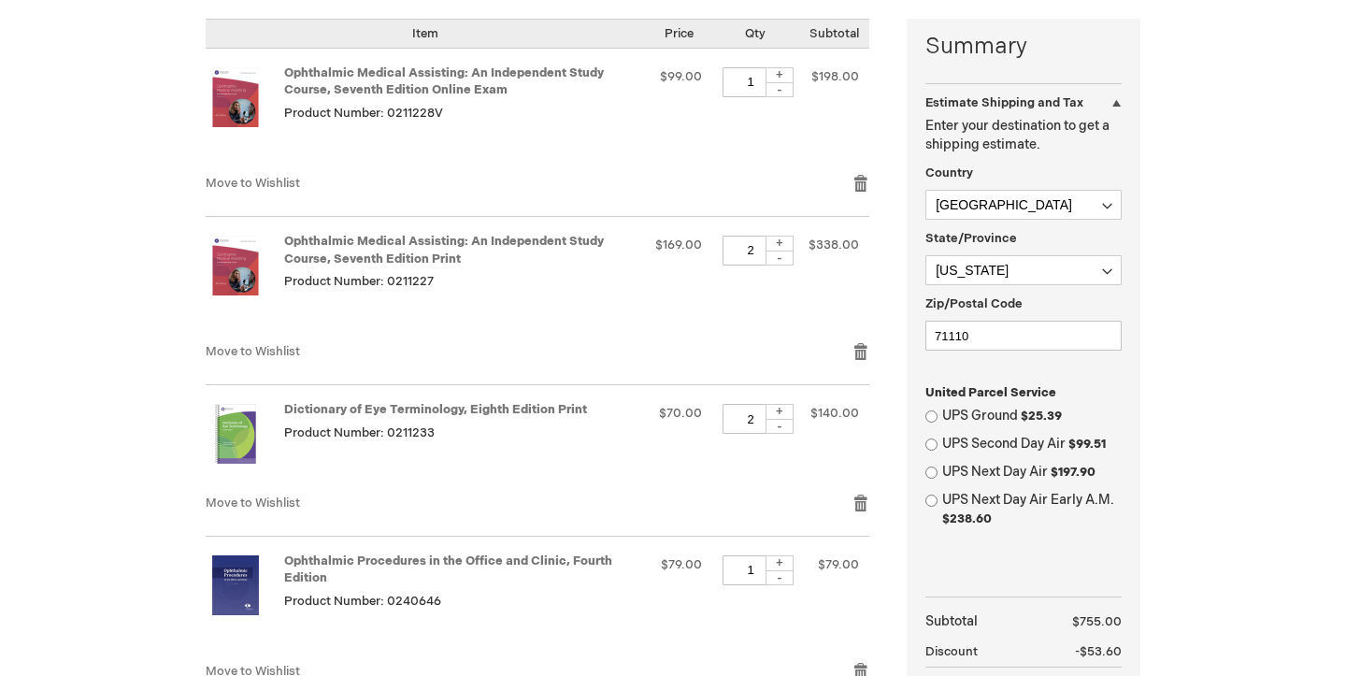
scroll to position [461, 0]
click at [779, 249] on div "-" at bounding box center [779, 256] width 28 height 15
type input "1"
click at [784, 417] on div "-" at bounding box center [779, 424] width 28 height 15
type input "1"
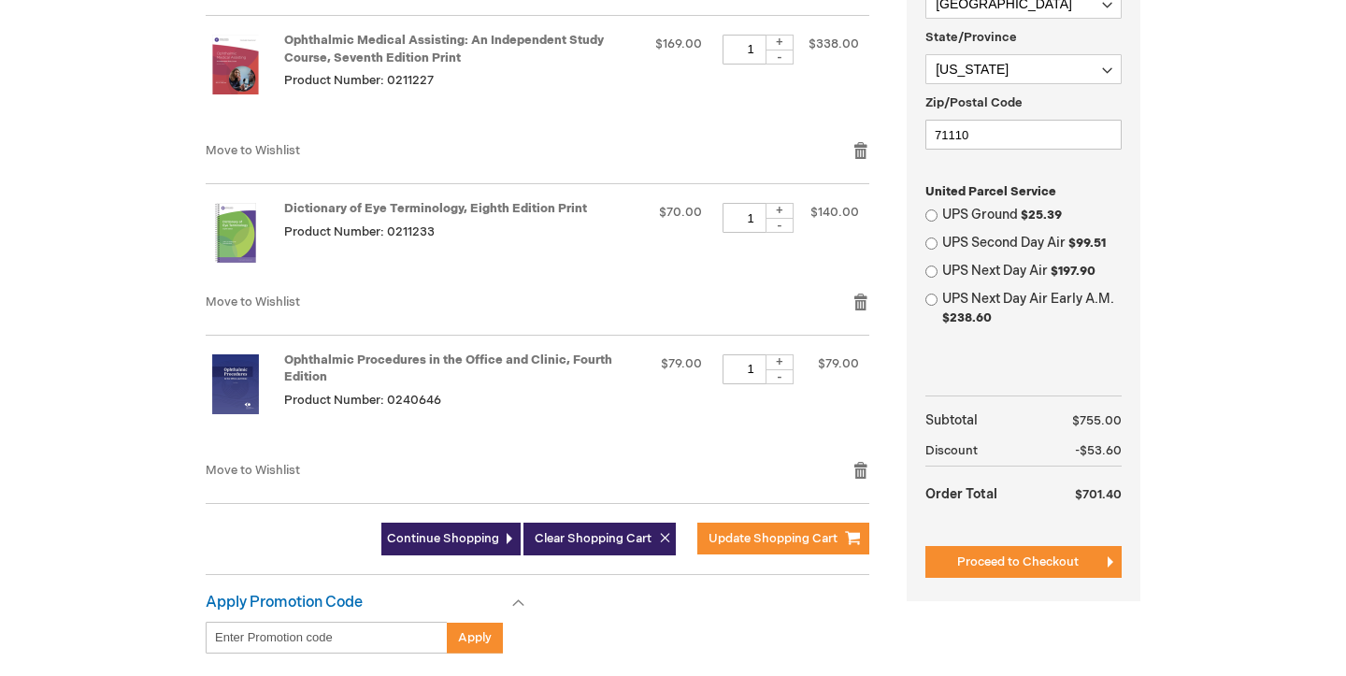
scroll to position [666, 0]
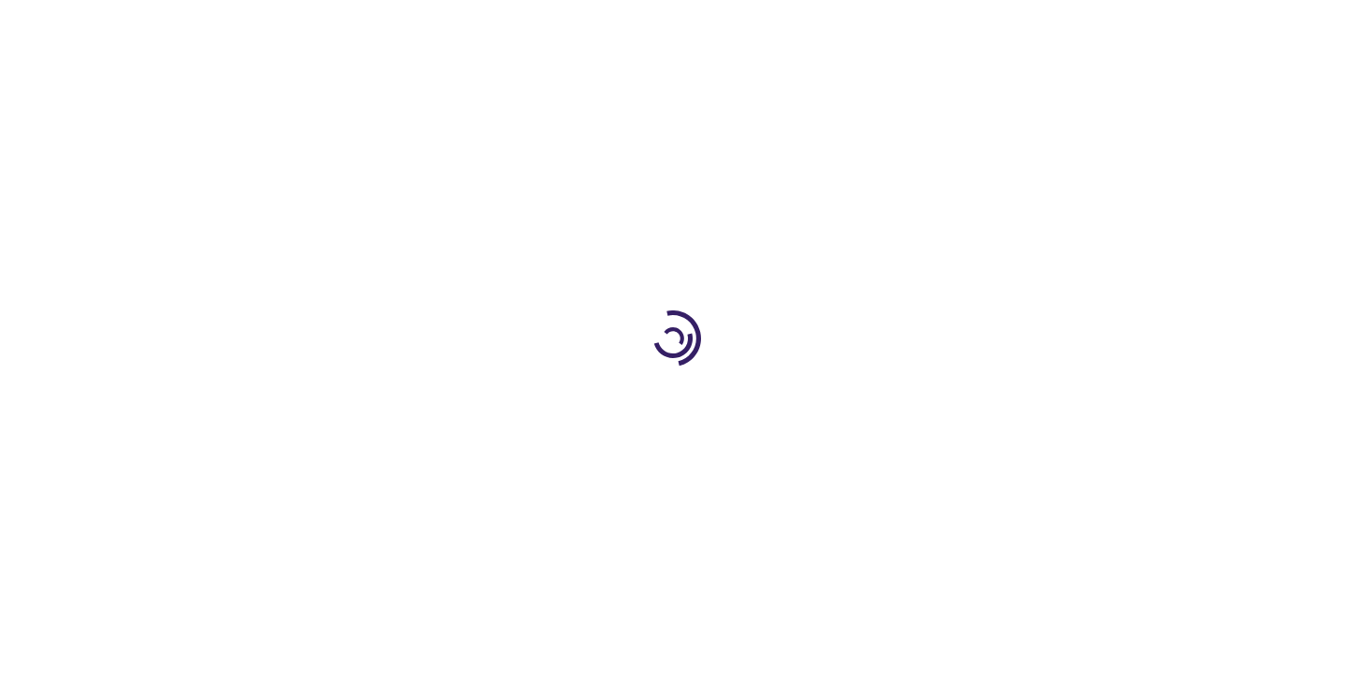
scroll to position [666, 0]
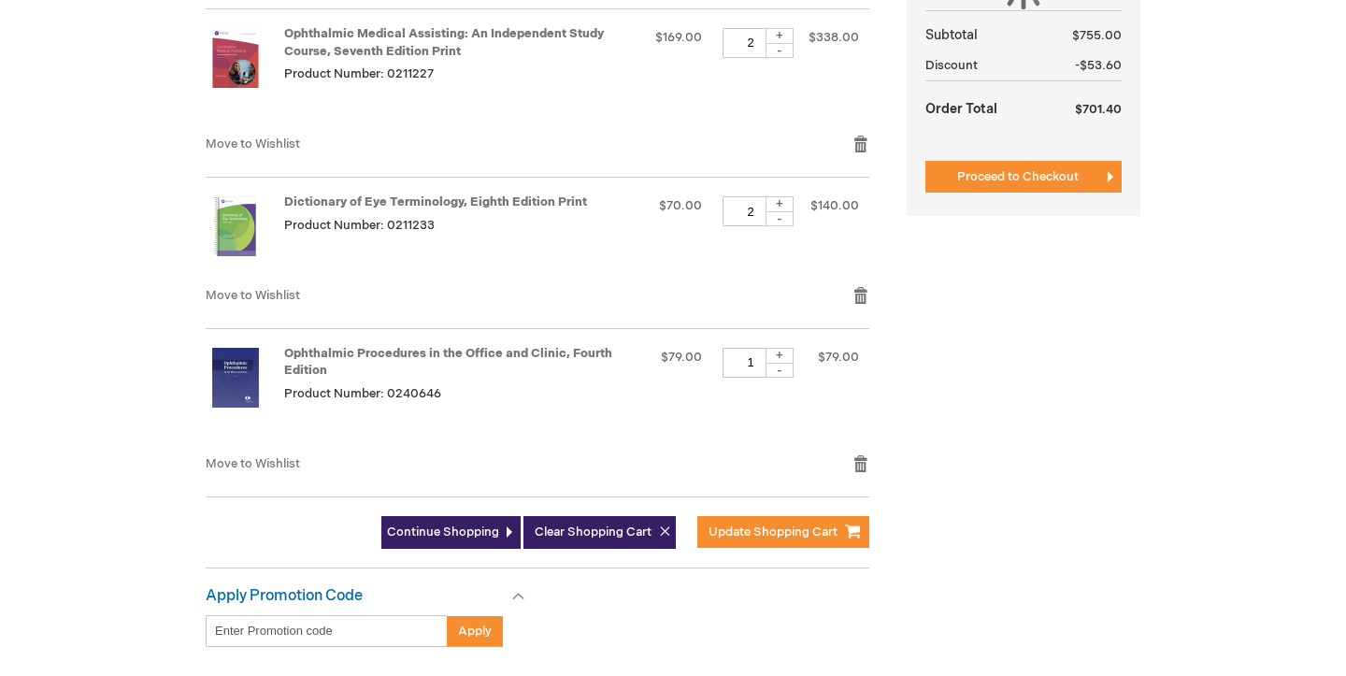
select select "US"
select select "28"
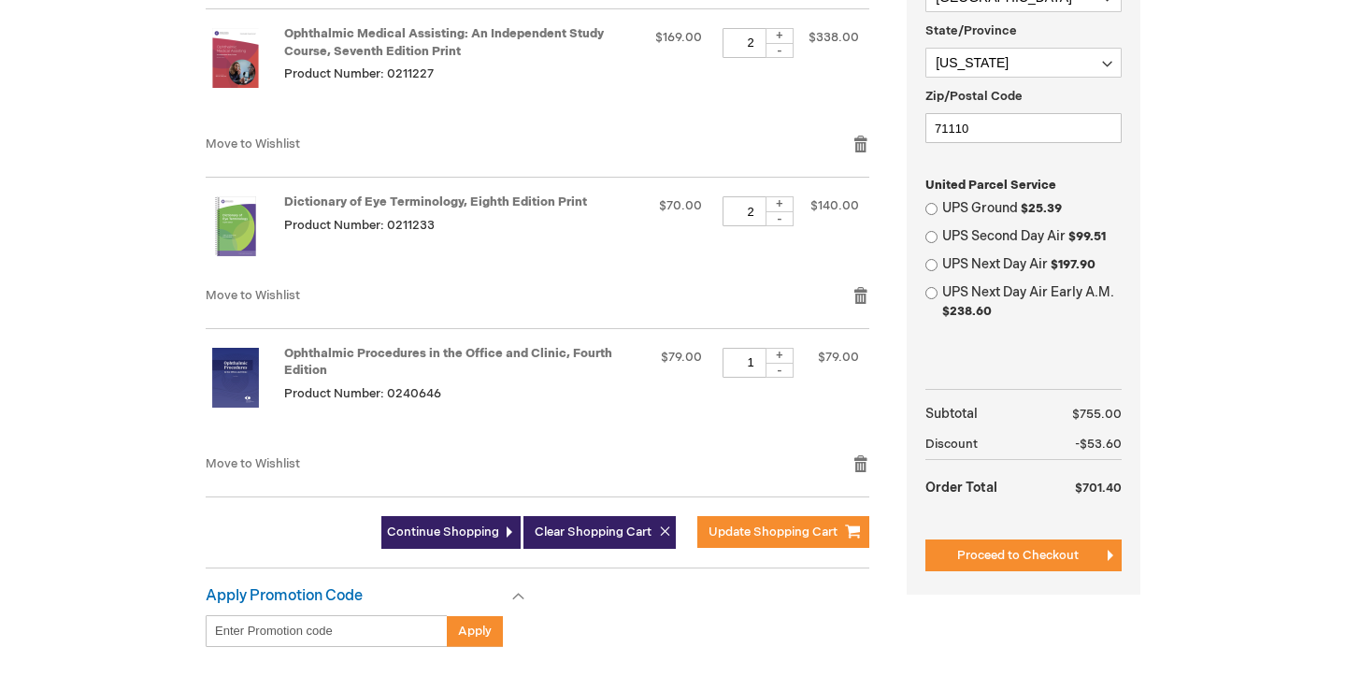
click at [782, 211] on div "-" at bounding box center [779, 218] width 28 height 15
type input "1"
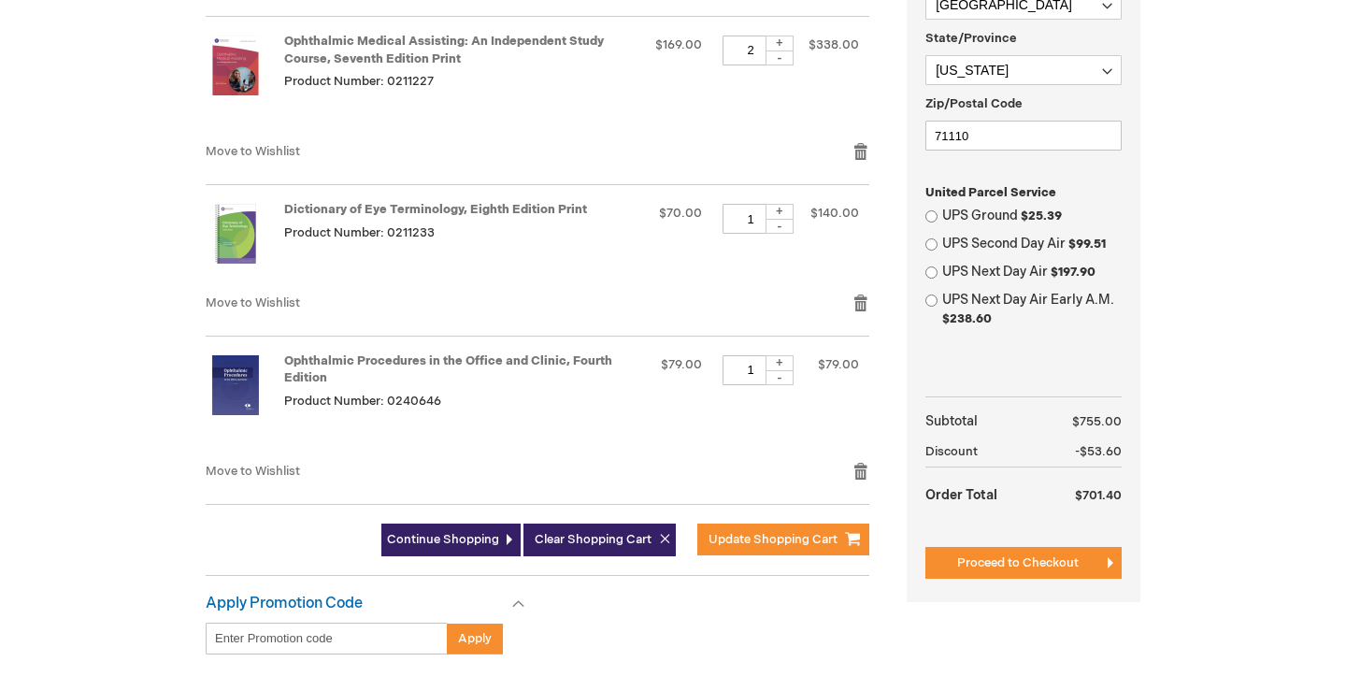
scroll to position [661, 0]
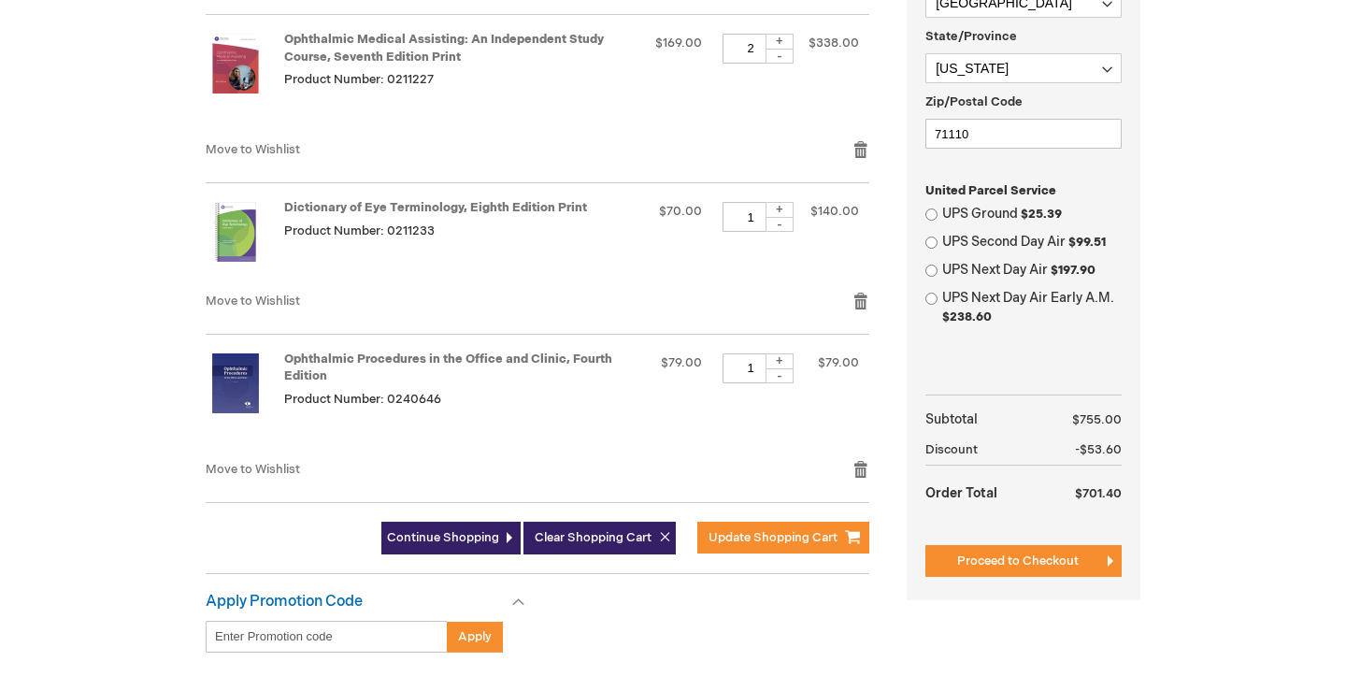
click at [779, 49] on div "-" at bounding box center [779, 56] width 28 height 15
type input "1"
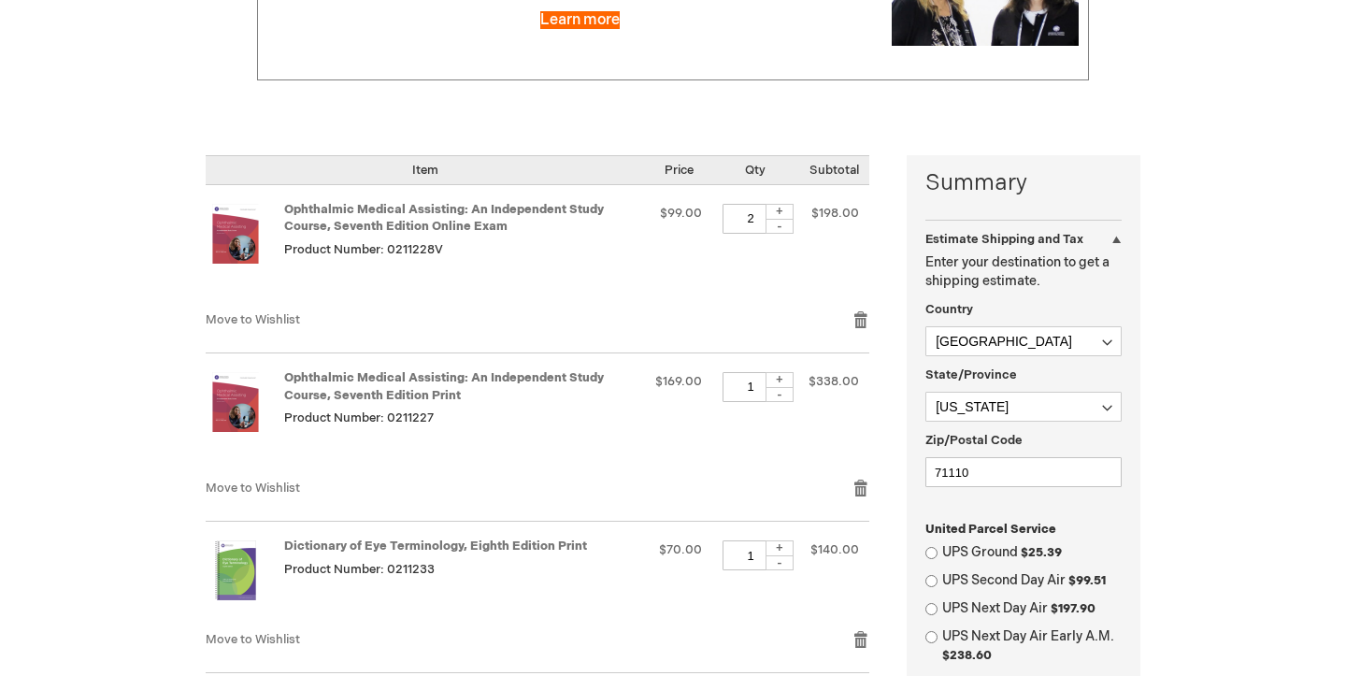
scroll to position [284, 0]
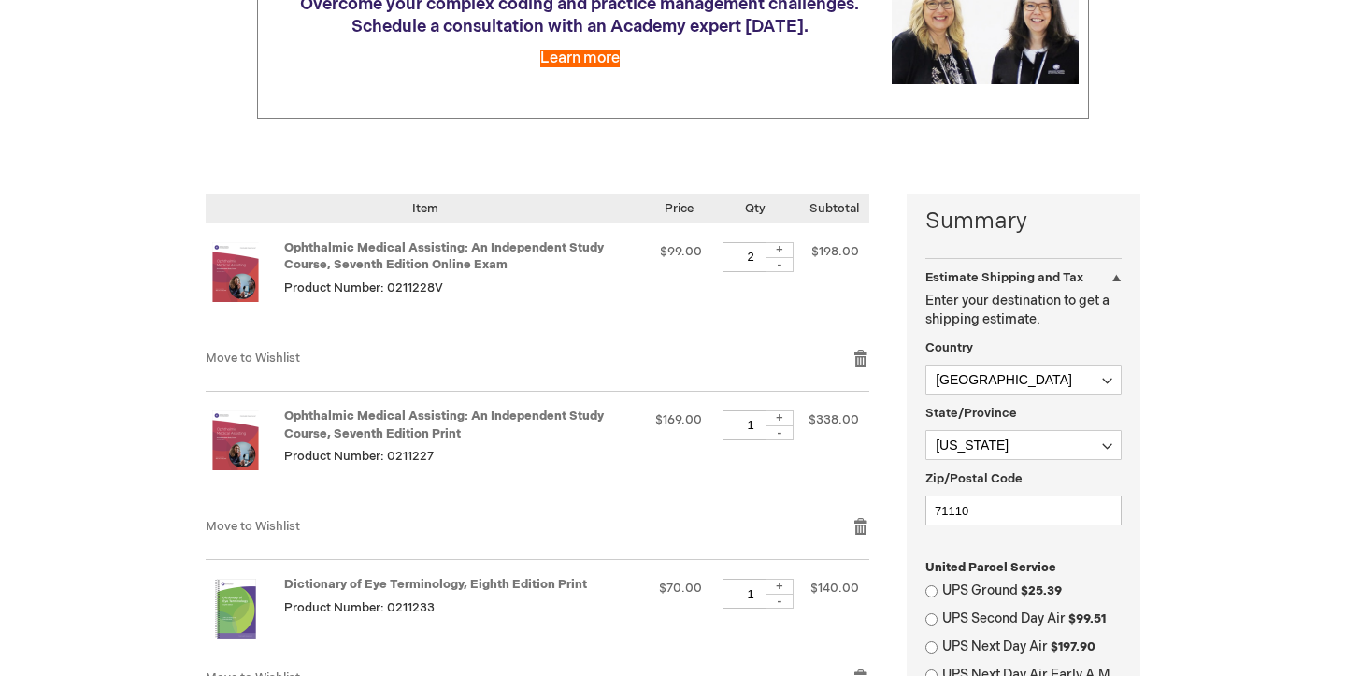
click at [778, 257] on div "-" at bounding box center [779, 264] width 28 height 15
type input "1"
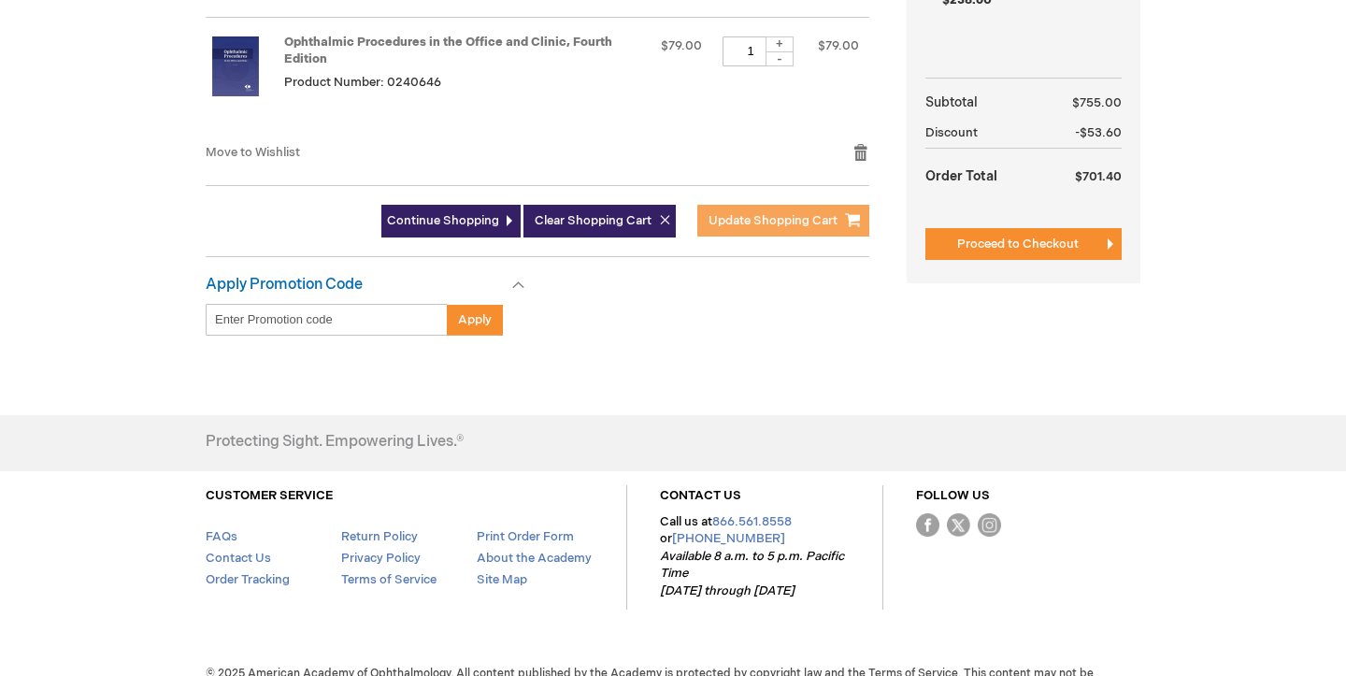
scroll to position [977, 0]
click at [801, 214] on span "Update Shopping Cart" at bounding box center [772, 221] width 129 height 15
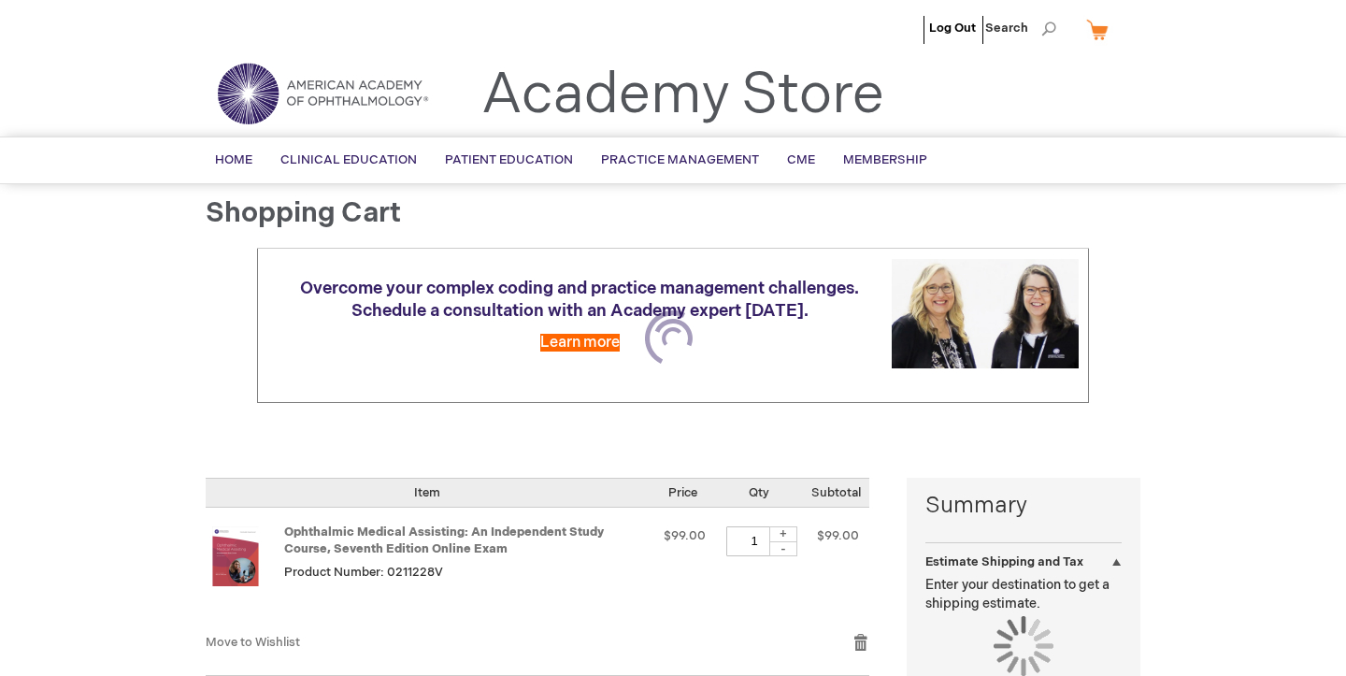
select select "US"
select select "28"
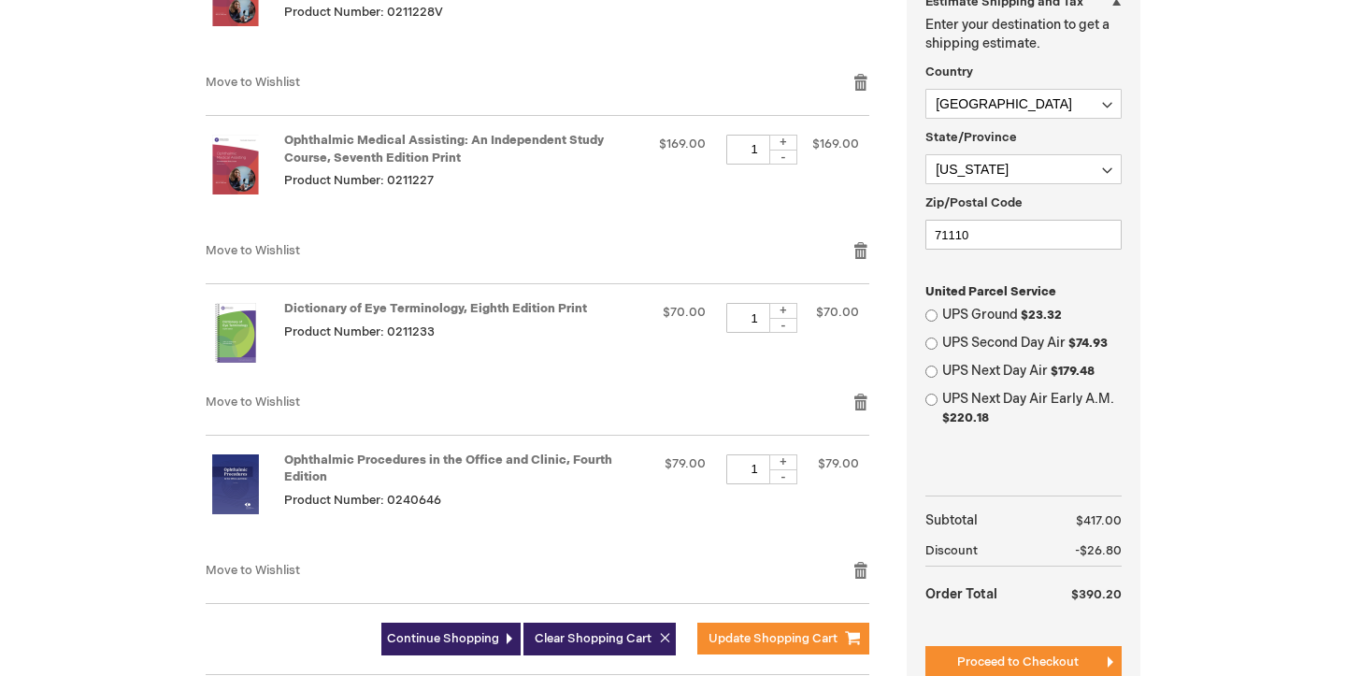
scroll to position [564, 0]
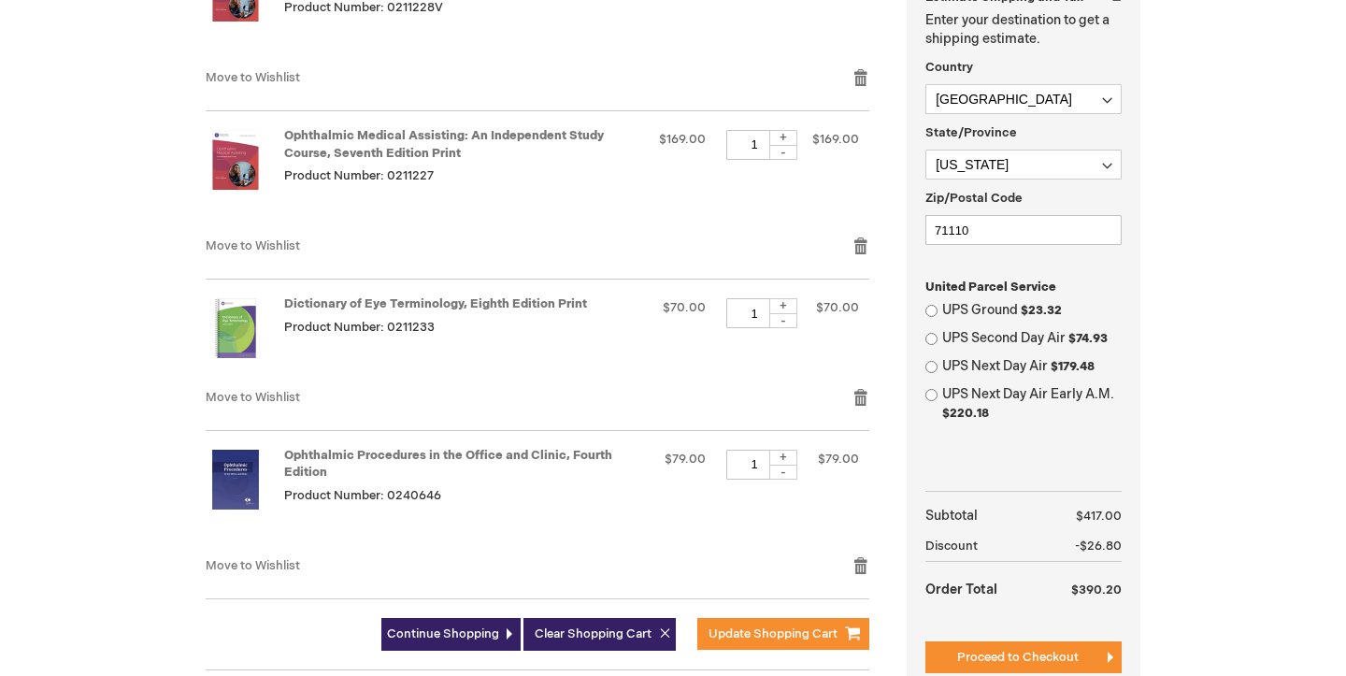
click at [931, 305] on input "UPS Ground $23.32" at bounding box center [931, 311] width 12 height 12
radio input "true"
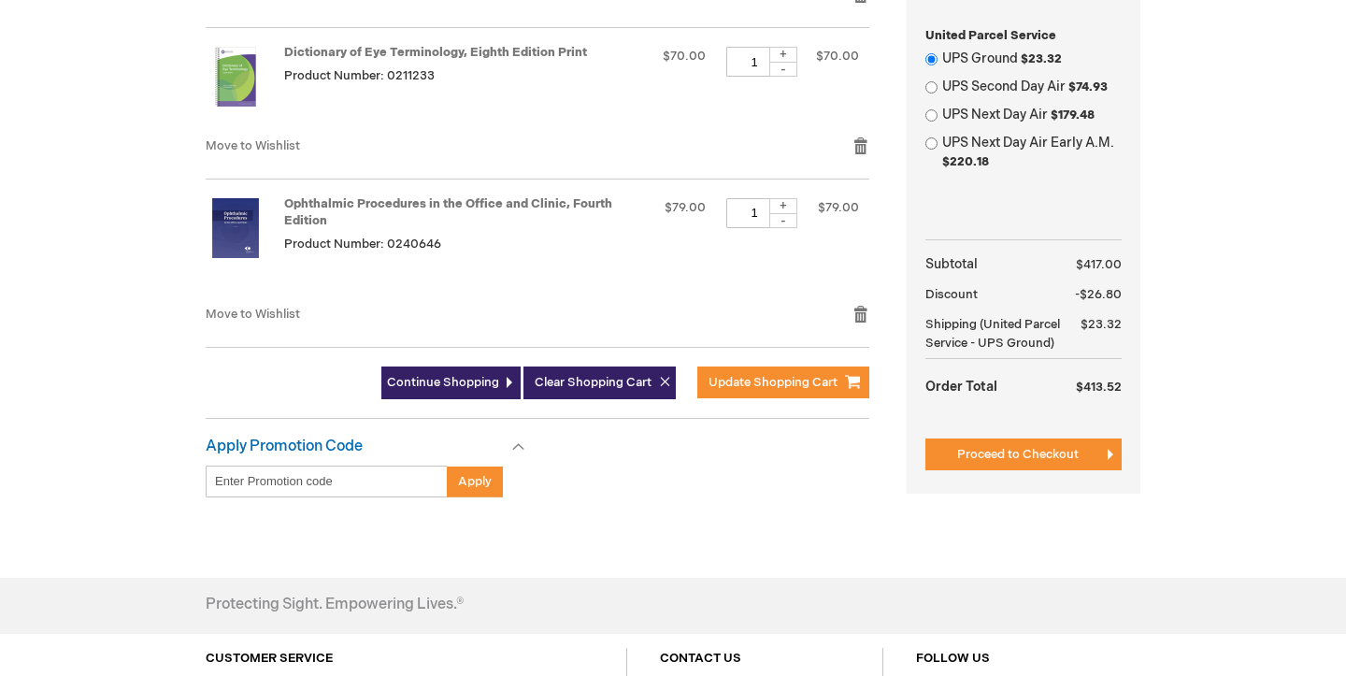
scroll to position [836, 0]
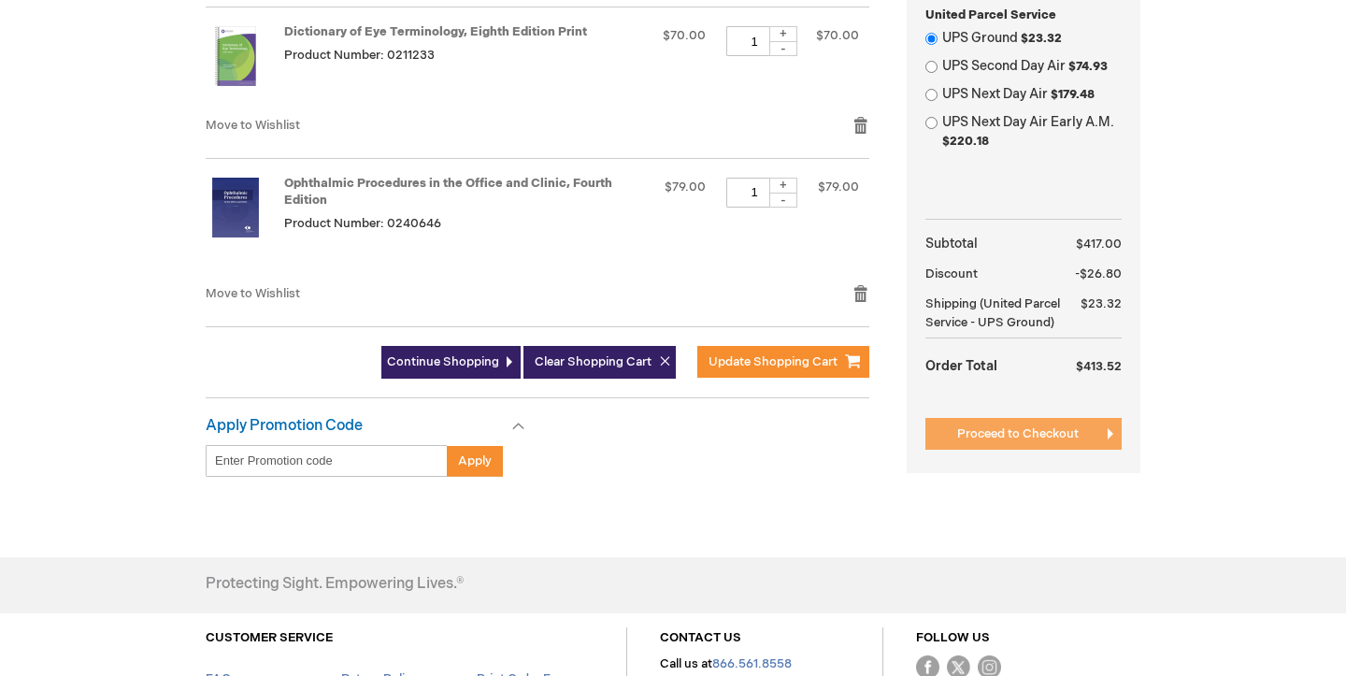
click at [1062, 426] on span "Proceed to Checkout" at bounding box center [1017, 433] width 121 height 15
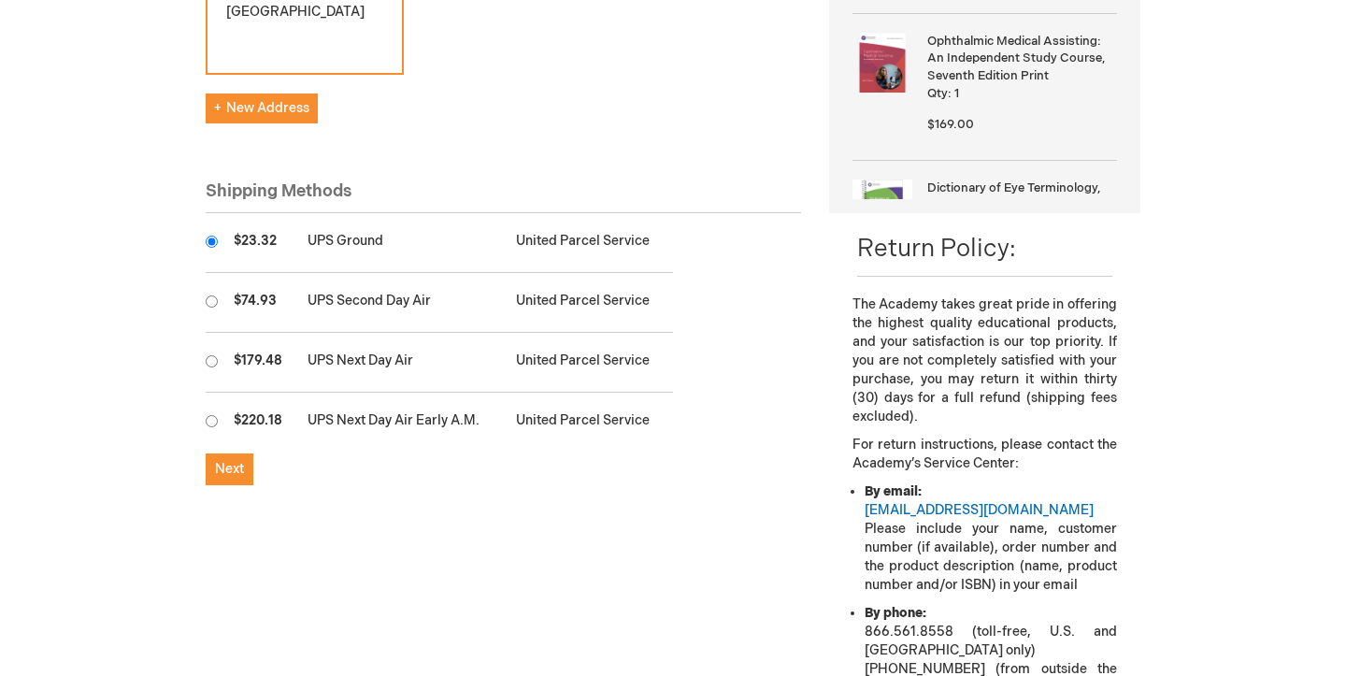
scroll to position [519, 0]
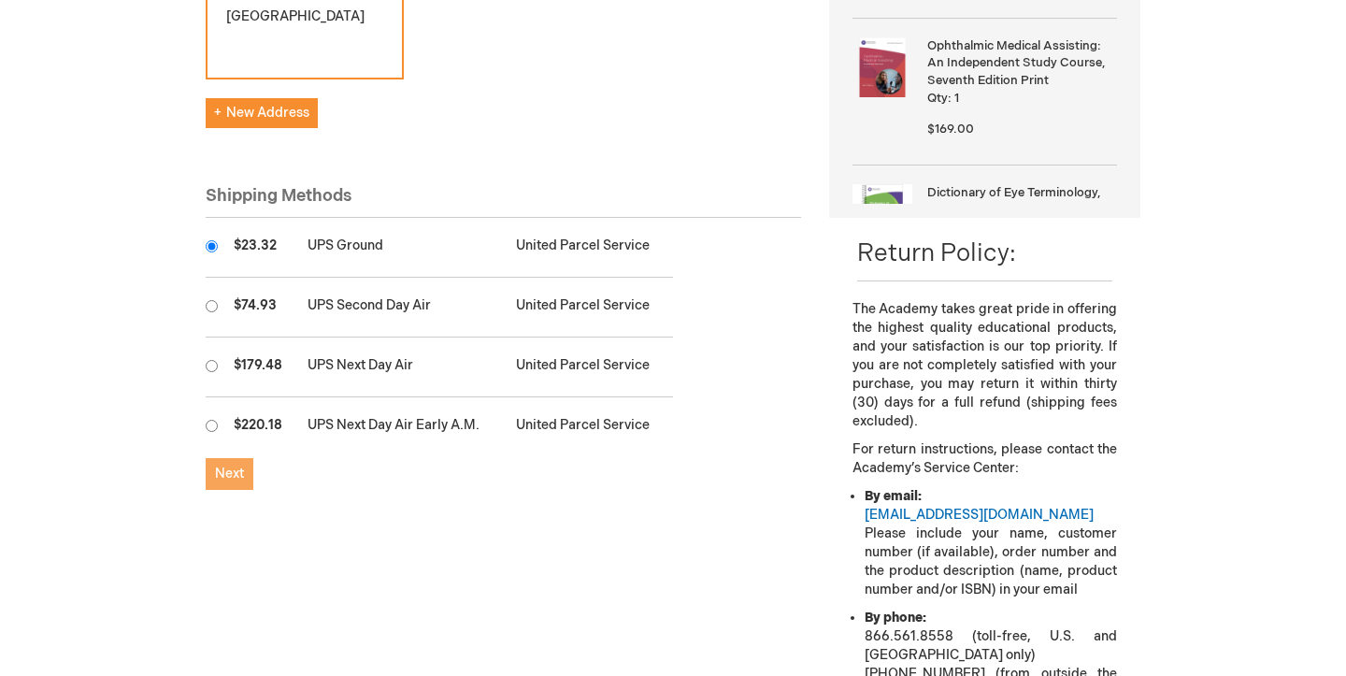
click at [233, 458] on button "Next" at bounding box center [230, 474] width 48 height 32
